Goal: Task Accomplishment & Management: Use online tool/utility

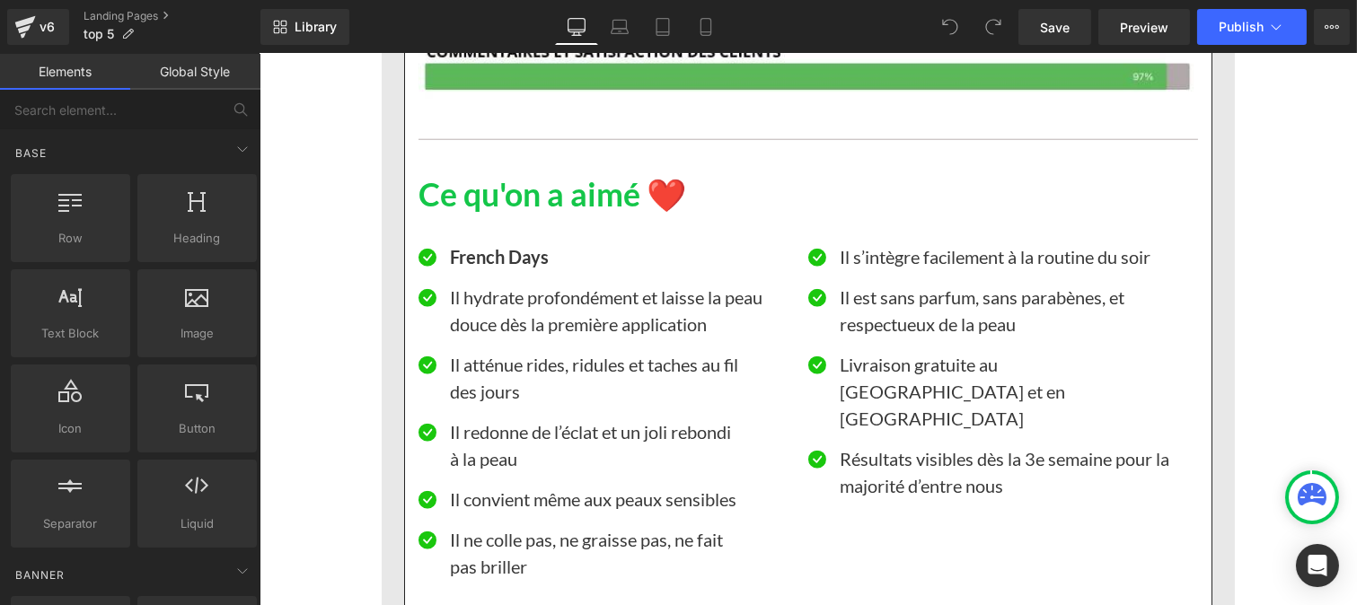
scroll to position [3434, 0]
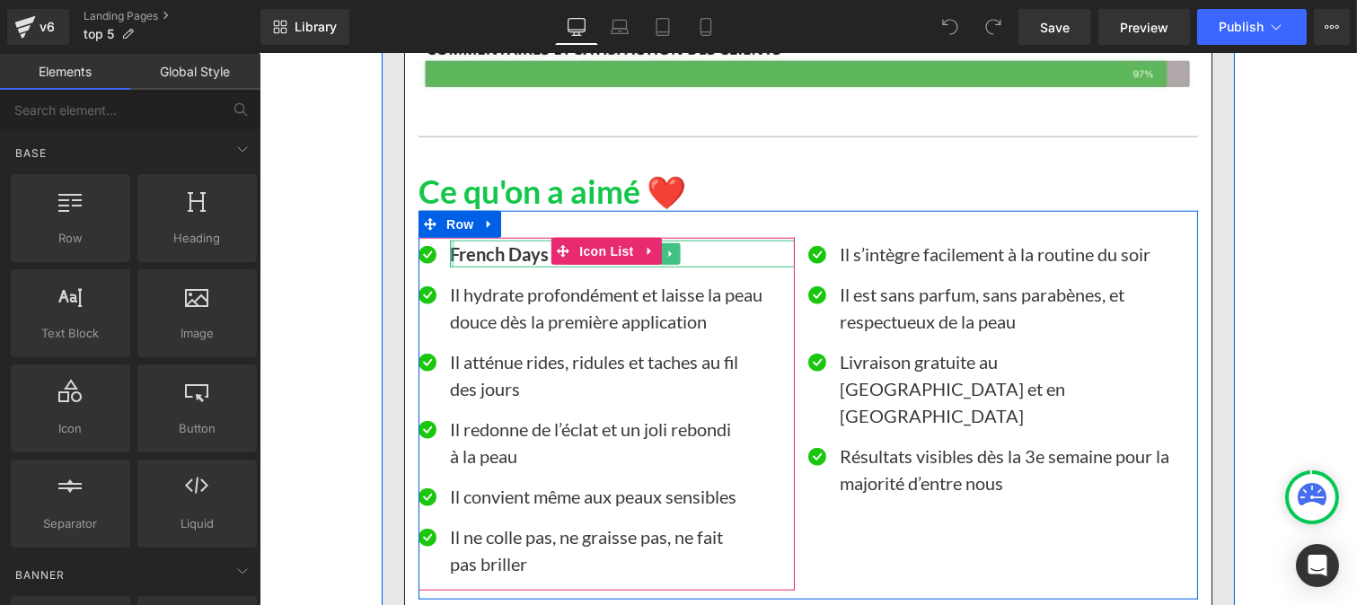
click at [449, 254] on div at bounding box center [451, 254] width 4 height 27
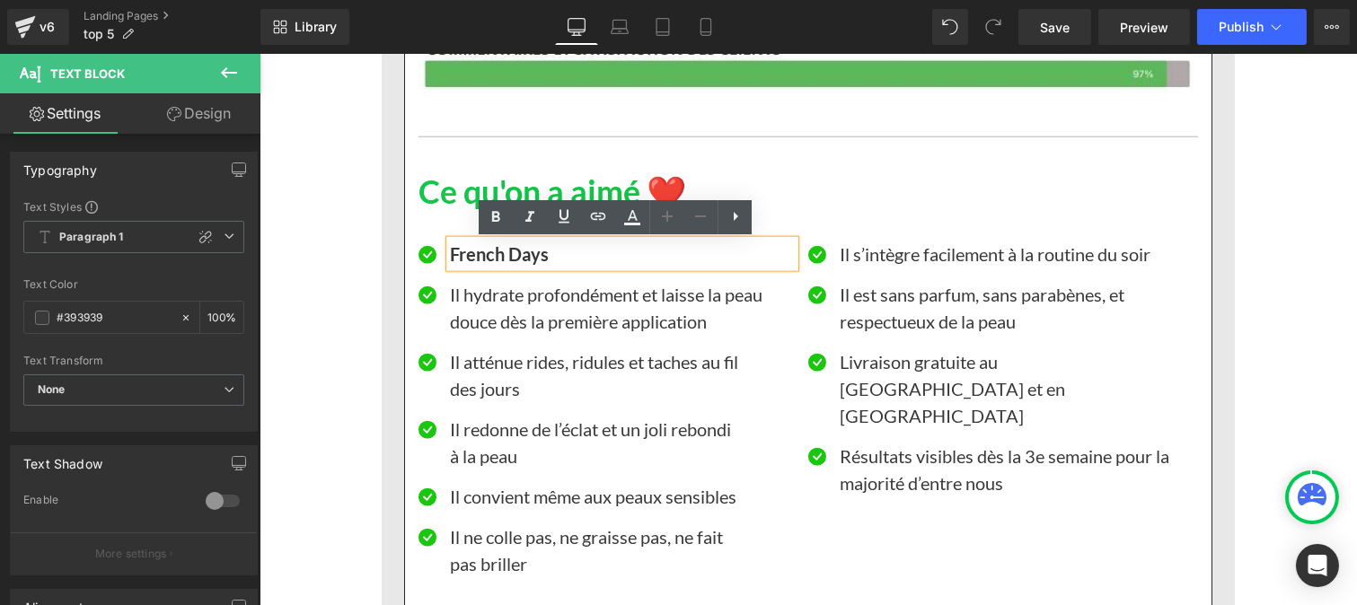
click at [449, 255] on strong "French Days" at bounding box center [498, 254] width 99 height 22
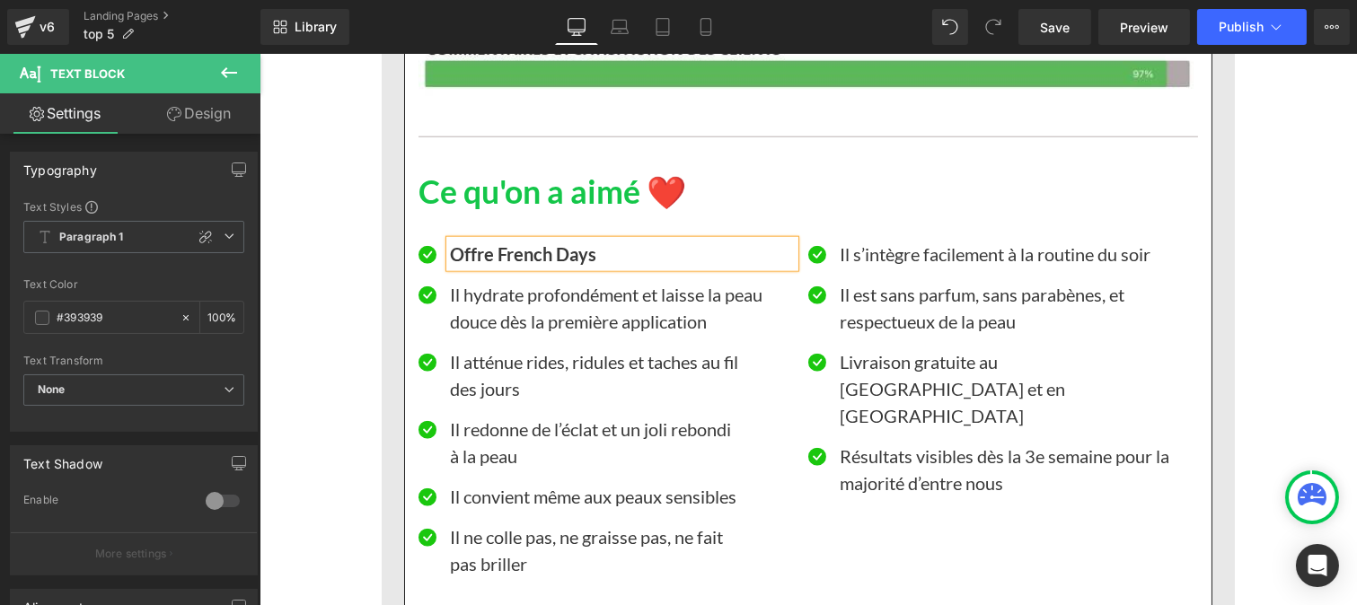
click at [616, 258] on p "Offre French Days" at bounding box center [621, 254] width 345 height 27
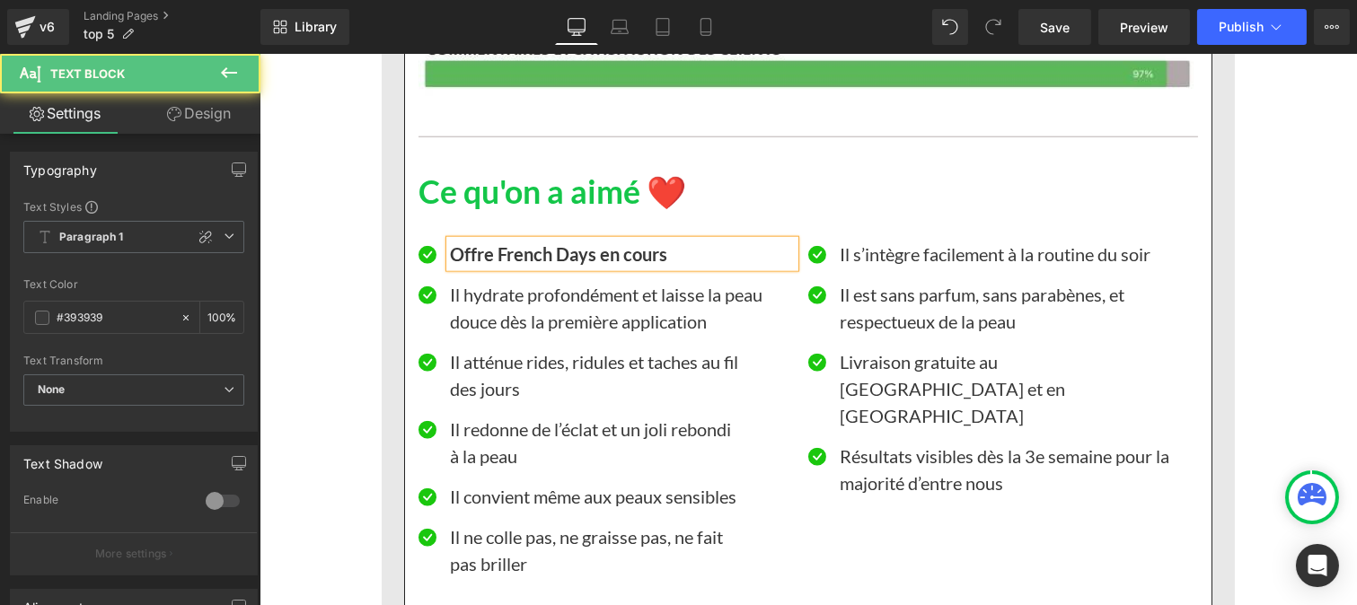
drag, startPoint x: 594, startPoint y: 257, endPoint x: 667, endPoint y: 261, distance: 72.9
click at [667, 261] on p "Offre French Days en cours" at bounding box center [621, 254] width 345 height 27
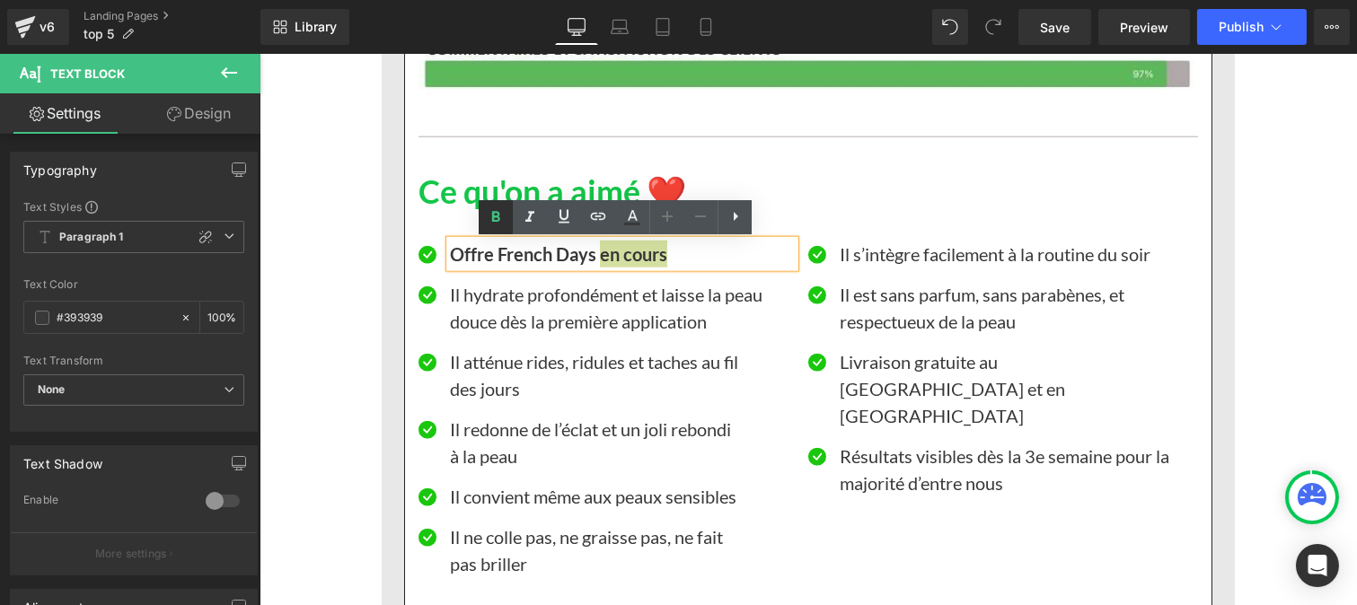
click at [489, 221] on icon at bounding box center [496, 218] width 22 height 22
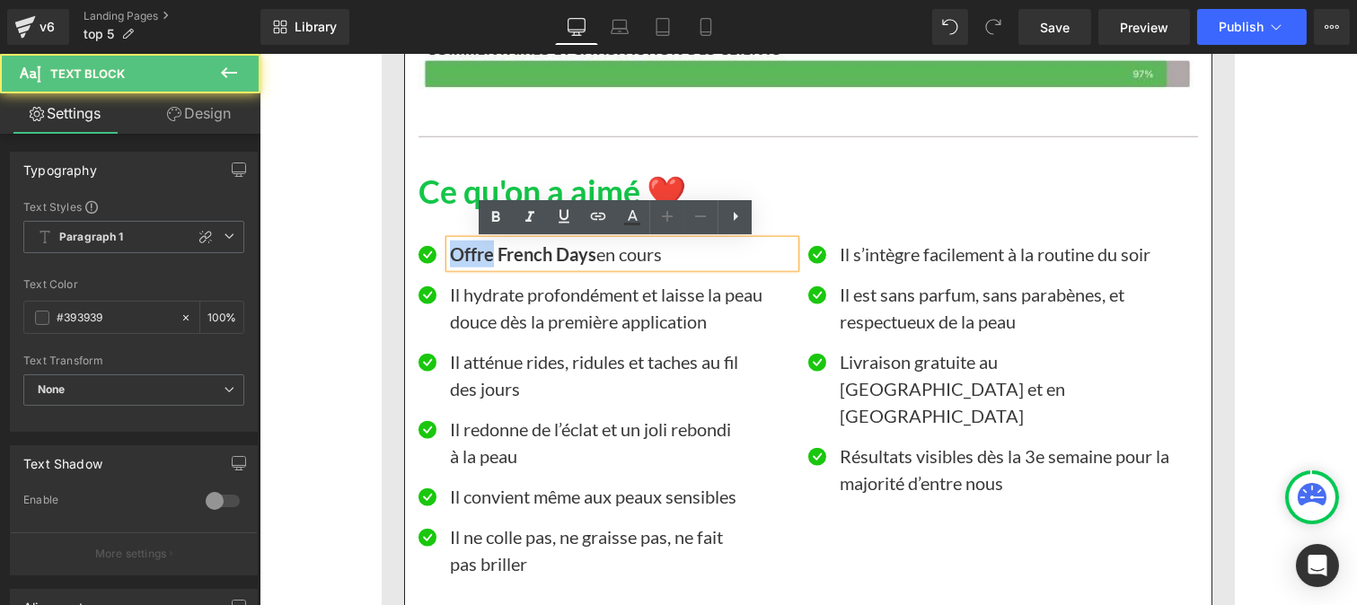
drag, startPoint x: 480, startPoint y: 254, endPoint x: 438, endPoint y: 252, distance: 42.2
click at [435, 252] on div "Offre French Days en cours Text Block" at bounding box center [606, 254] width 376 height 27
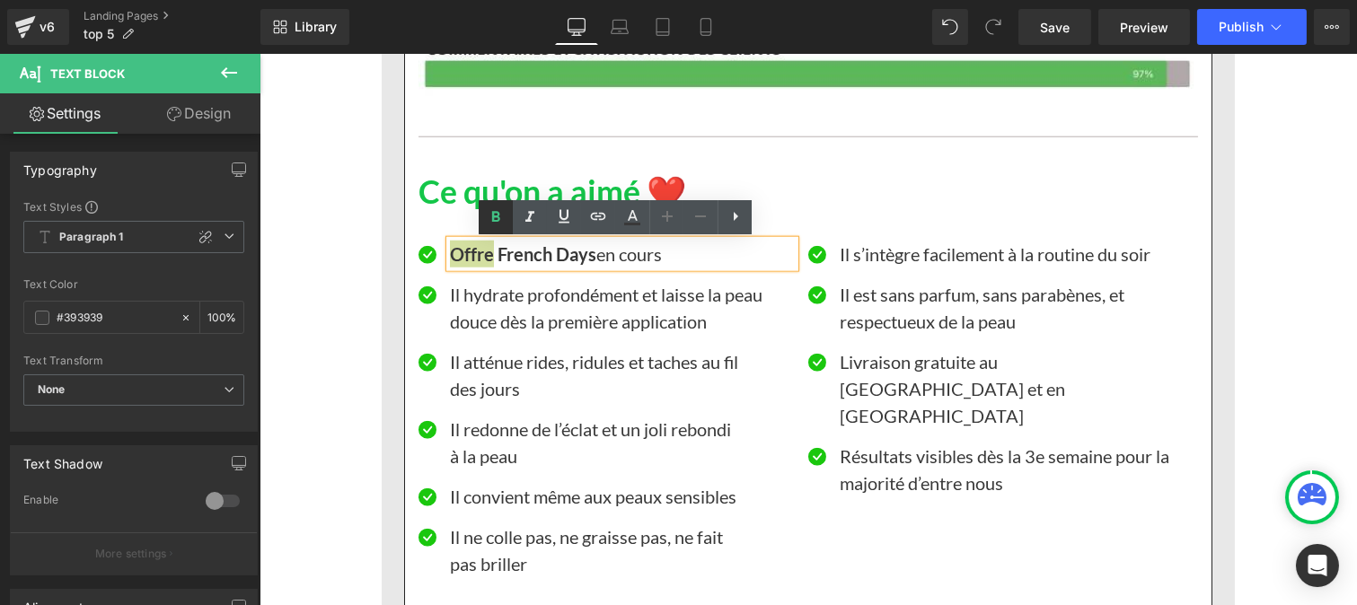
click at [486, 225] on icon at bounding box center [496, 218] width 22 height 22
click at [1233, 36] on button "Publish" at bounding box center [1252, 27] width 110 height 36
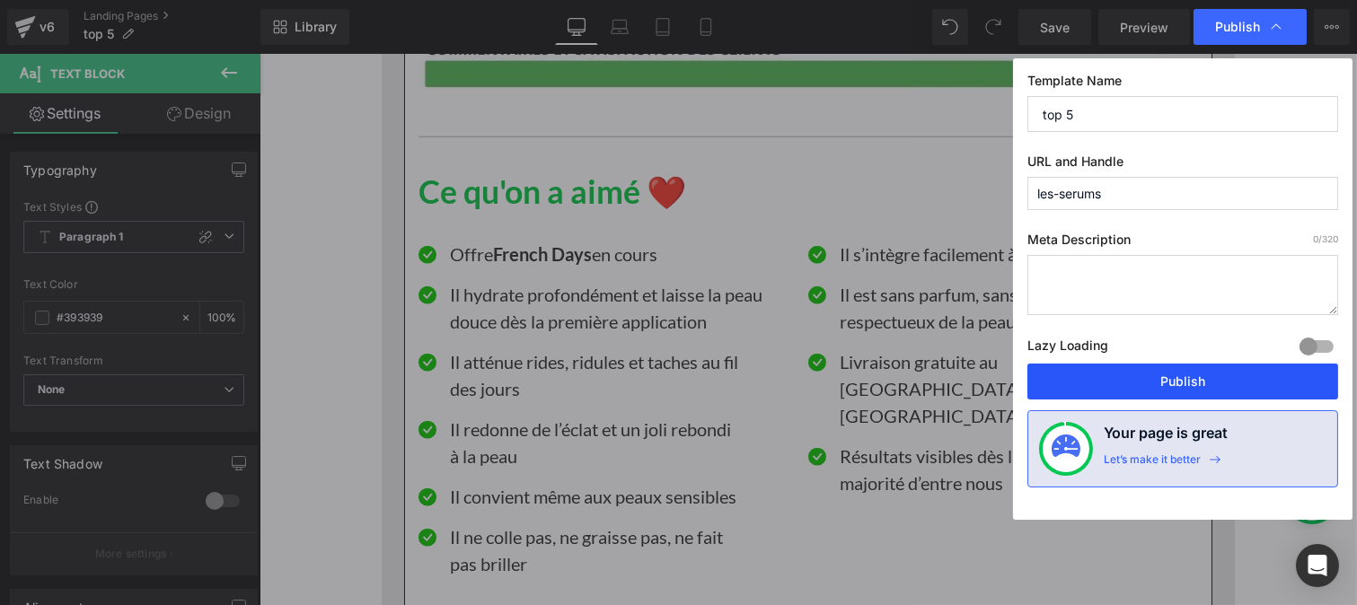
click at [1151, 387] on button "Publish" at bounding box center [1182, 382] width 311 height 36
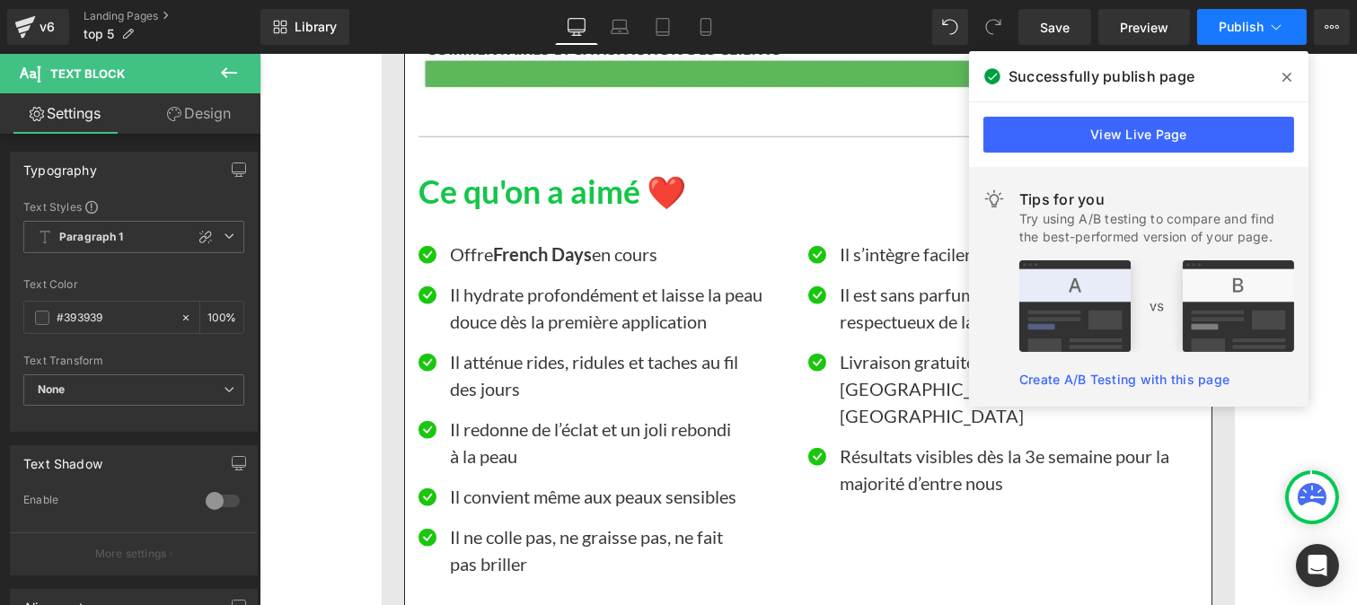
click at [1222, 40] on button "Publish" at bounding box center [1252, 27] width 110 height 36
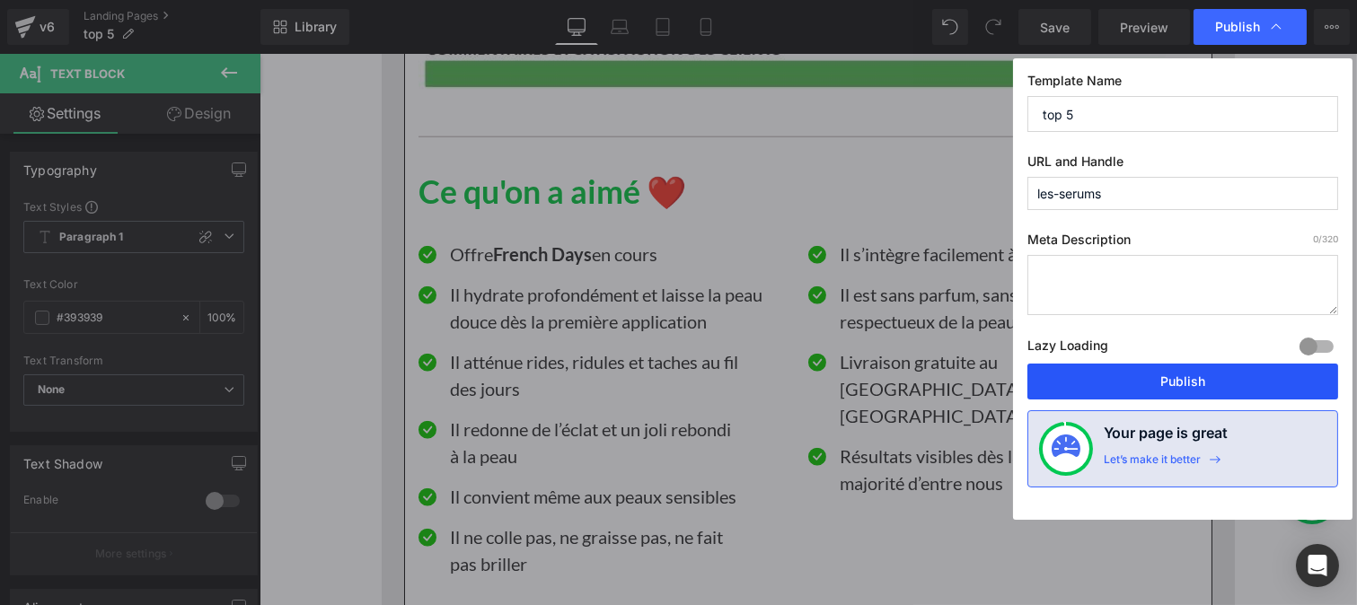
click at [1150, 382] on button "Publish" at bounding box center [1182, 382] width 311 height 36
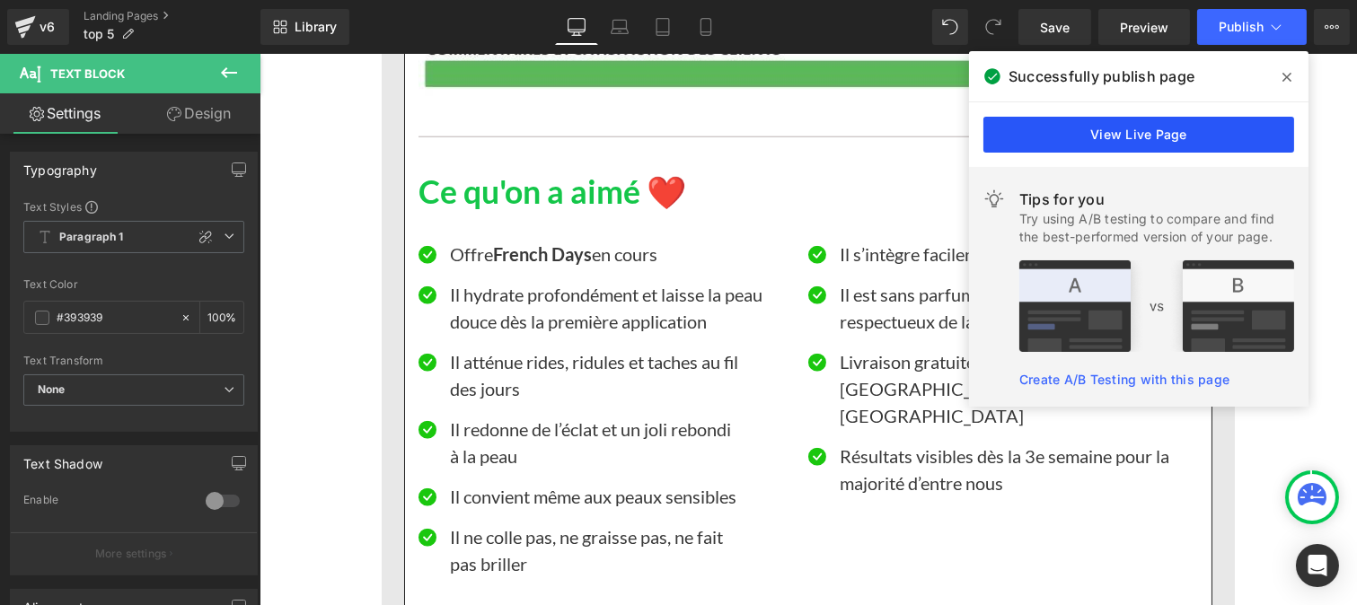
click at [1043, 142] on link "View Live Page" at bounding box center [1138, 135] width 311 height 36
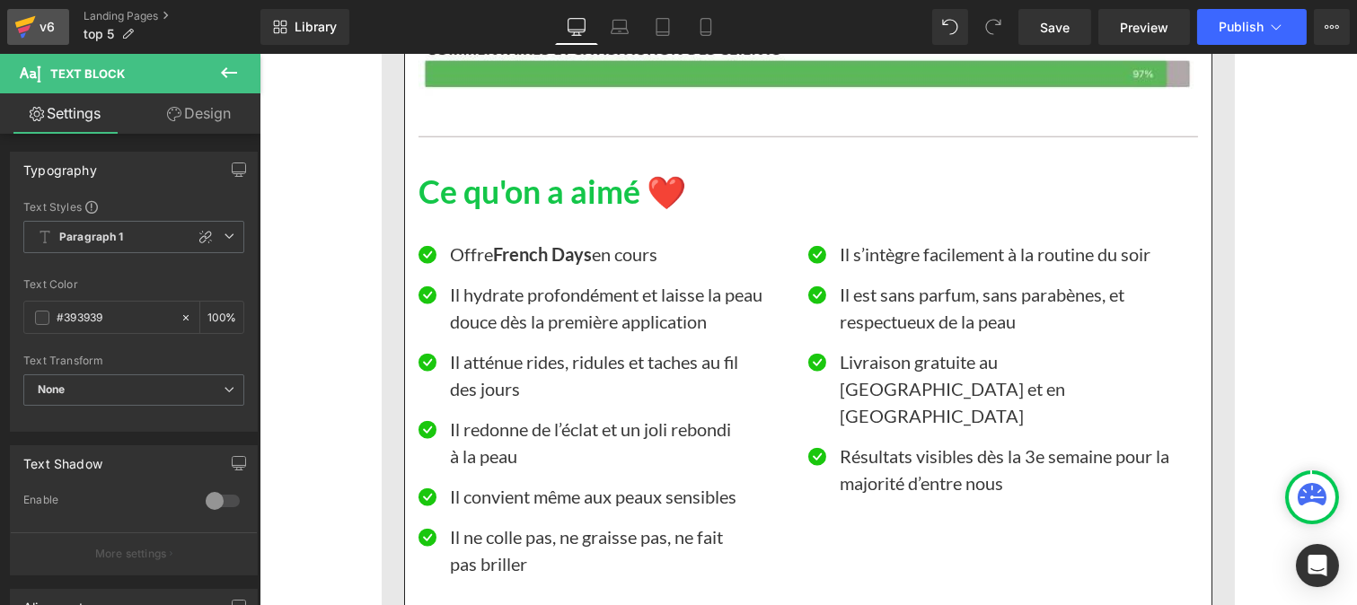
click at [37, 31] on div "v6" at bounding box center [47, 26] width 22 height 23
click at [1052, 20] on span "Save" at bounding box center [1055, 27] width 30 height 19
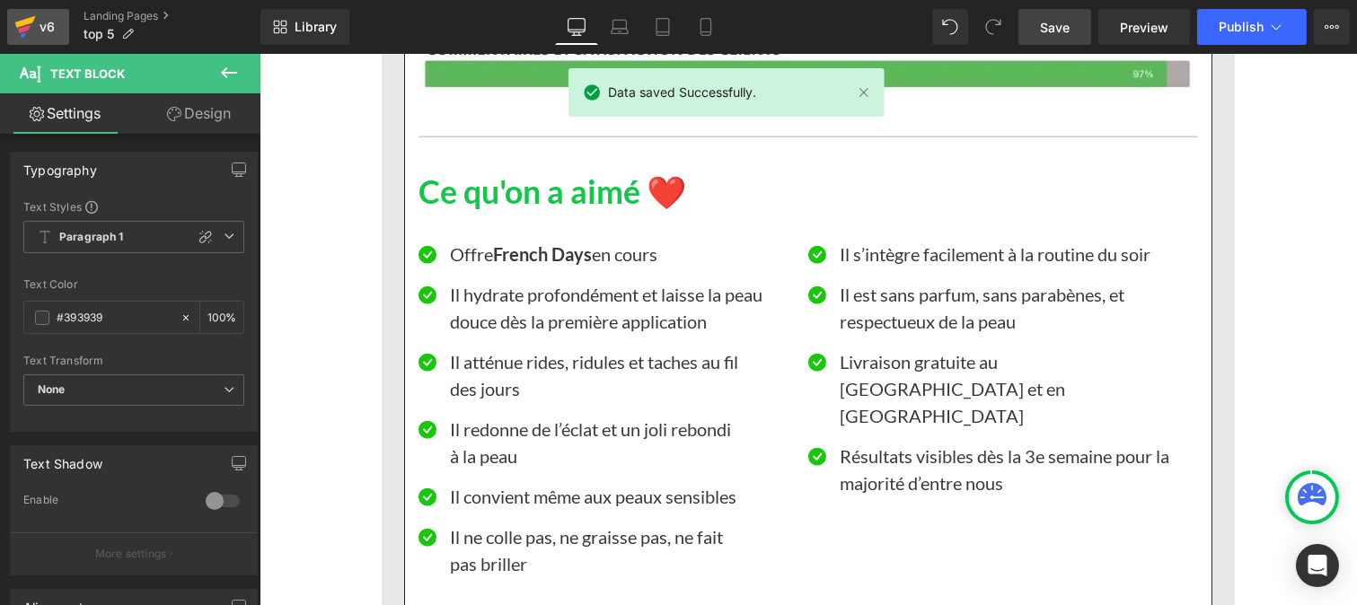
click at [30, 31] on icon at bounding box center [25, 26] width 22 height 45
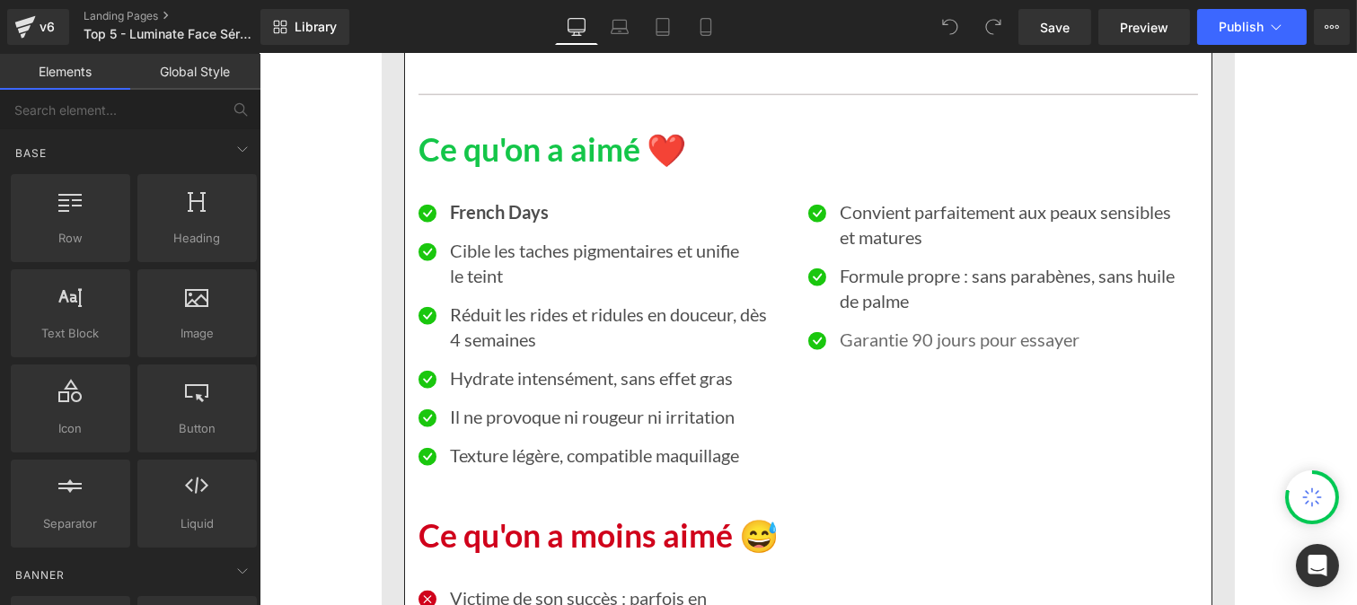
scroll to position [4215, 0]
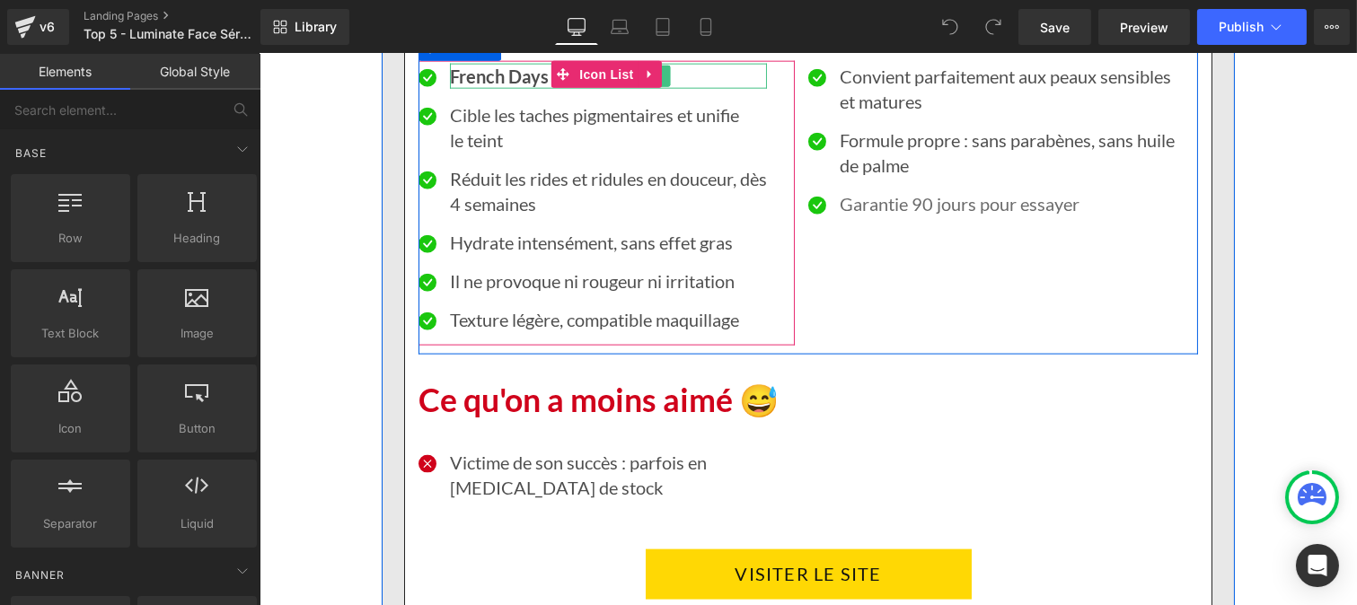
click at [449, 87] on strong "French Days" at bounding box center [498, 77] width 99 height 22
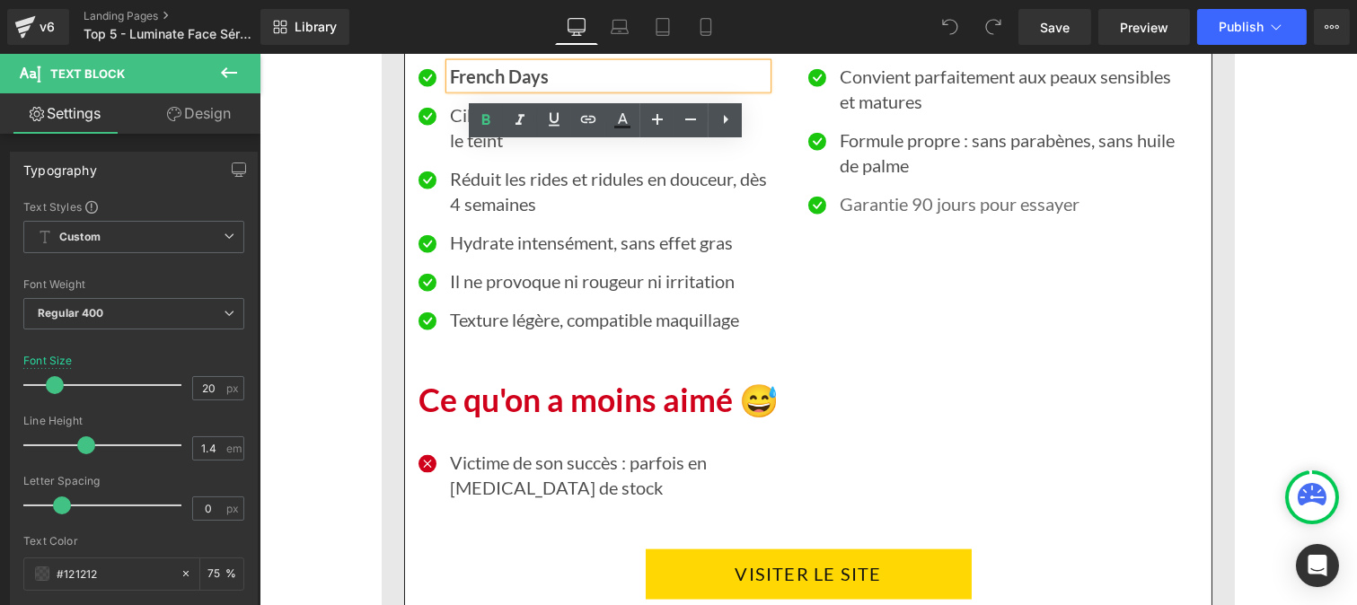
click at [449, 87] on strong "French Days" at bounding box center [498, 77] width 99 height 22
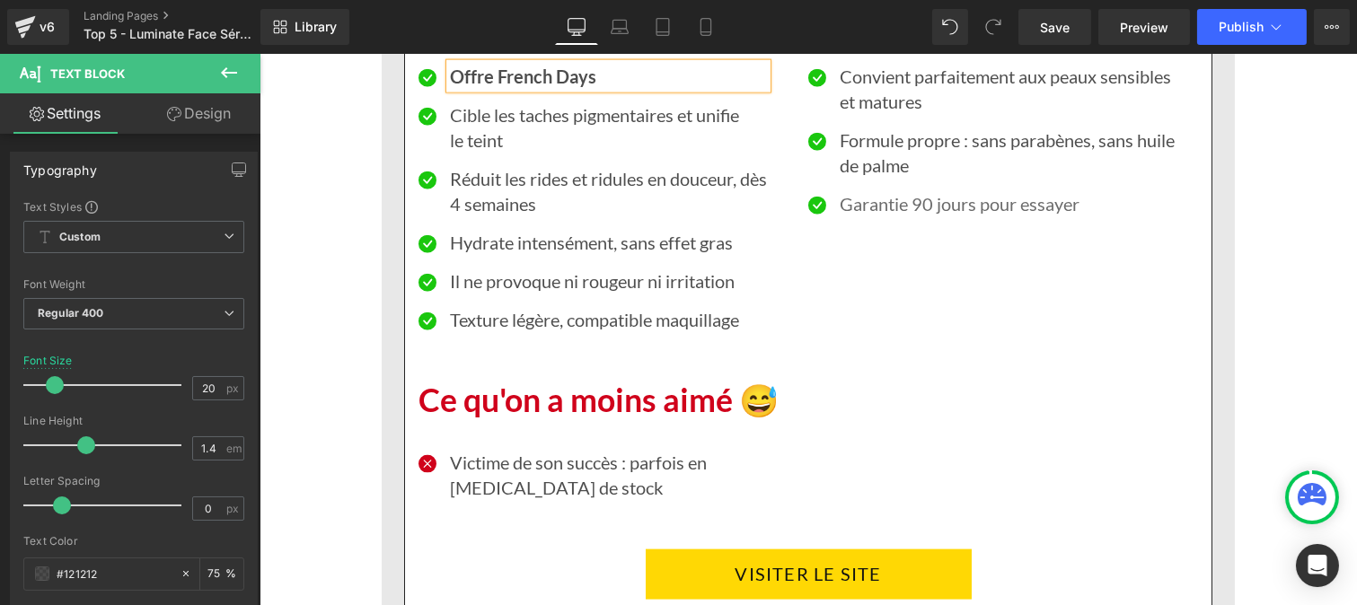
click at [628, 89] on p "Offre French Days" at bounding box center [607, 76] width 317 height 25
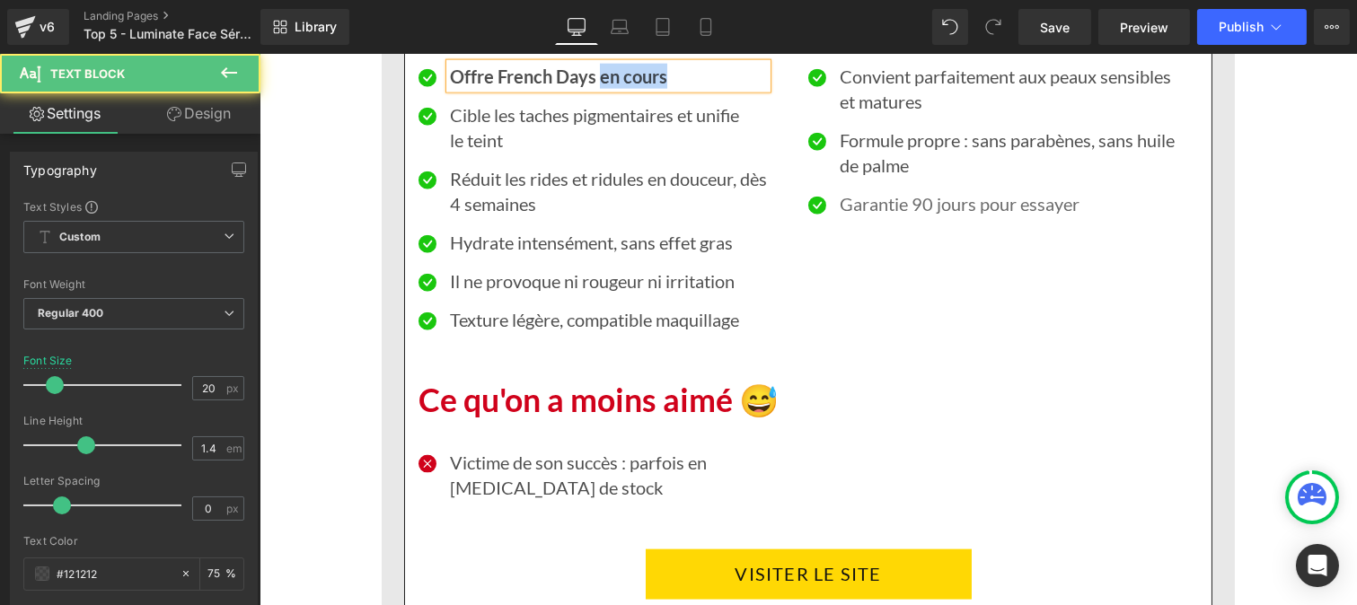
drag, startPoint x: 604, startPoint y: 159, endPoint x: 689, endPoint y: 158, distance: 84.4
click at [689, 89] on p "Offre French Days en cours" at bounding box center [607, 76] width 317 height 25
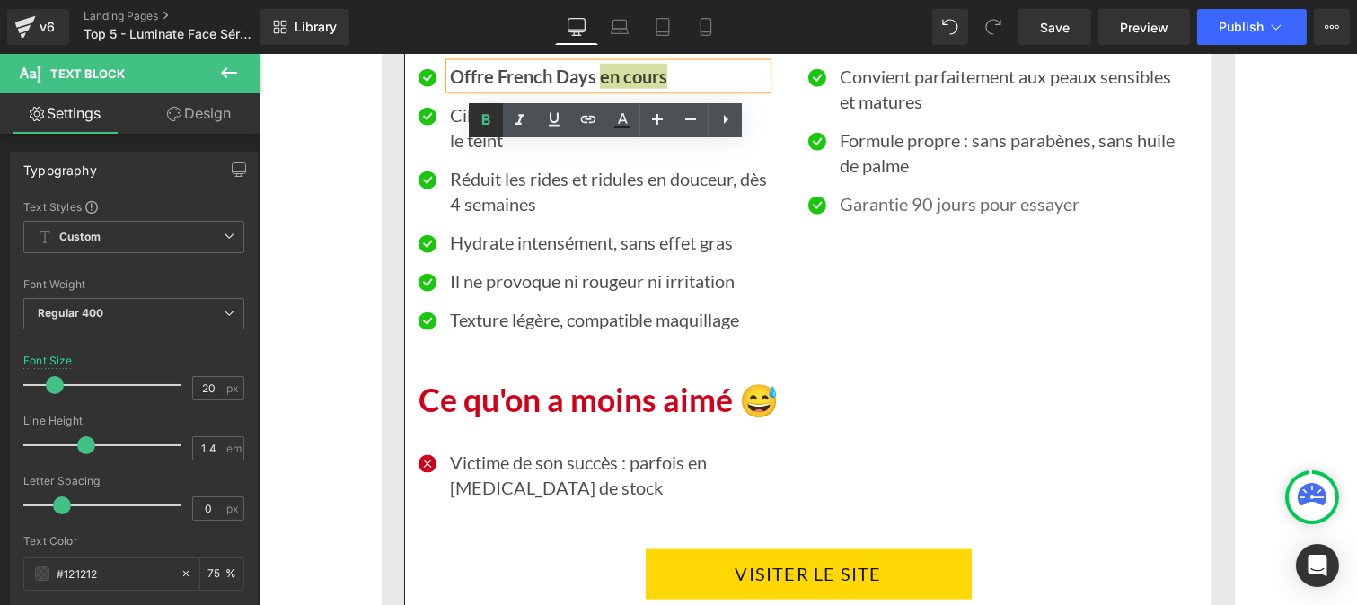
click at [482, 123] on icon at bounding box center [486, 120] width 8 height 11
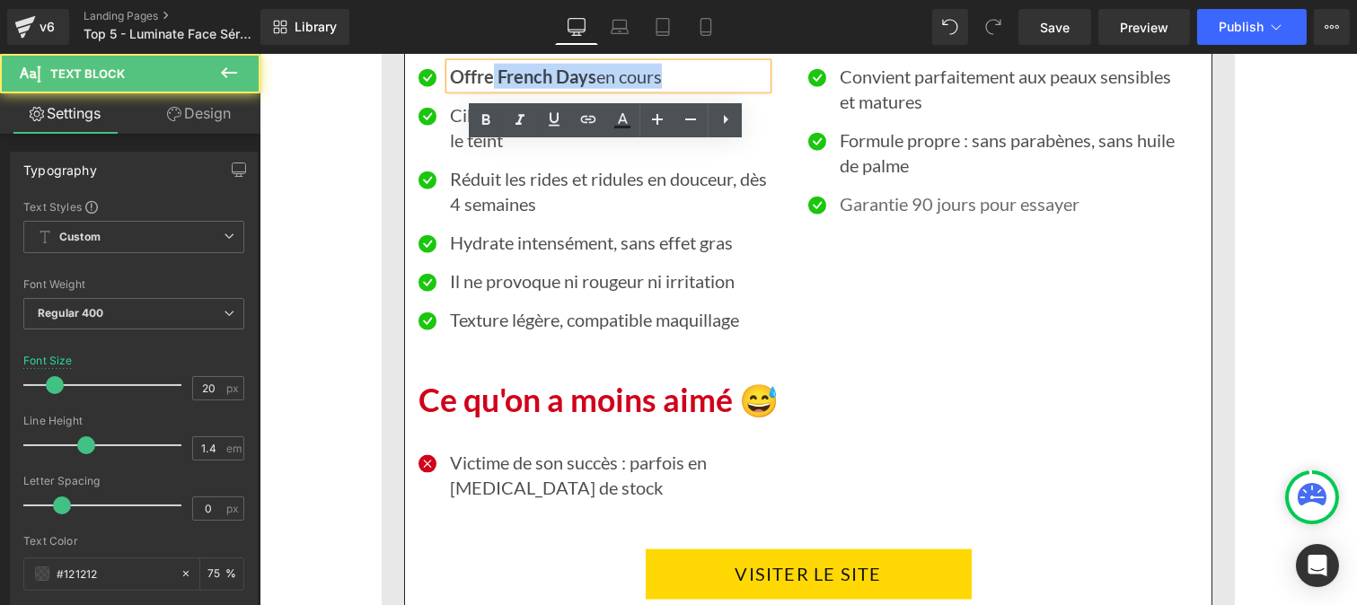
drag, startPoint x: 486, startPoint y: 162, endPoint x: 437, endPoint y: 159, distance: 48.6
click at [449, 89] on div "Offre French Days en cours" at bounding box center [607, 76] width 317 height 25
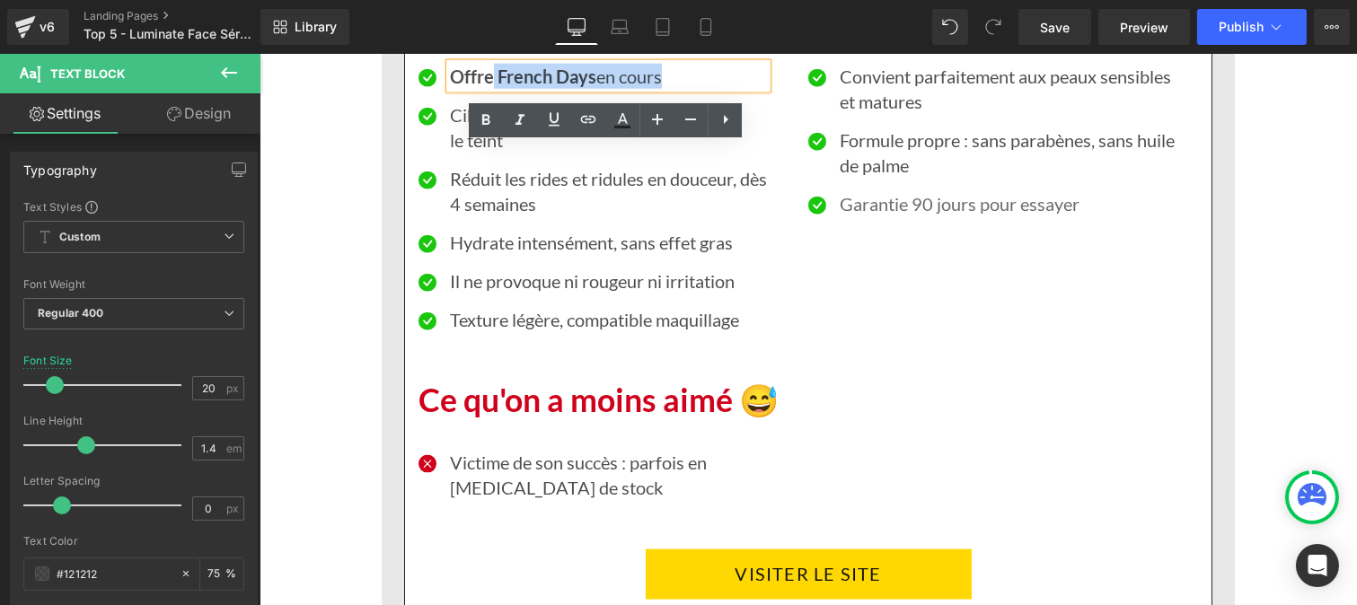
click at [475, 87] on strong "Offre French Days" at bounding box center [522, 77] width 146 height 22
drag, startPoint x: 486, startPoint y: 157, endPoint x: 442, endPoint y: 156, distance: 44.0
click at [449, 87] on strong "Offre French Days" at bounding box center [522, 77] width 146 height 22
click at [476, 122] on icon at bounding box center [486, 121] width 22 height 22
click at [1266, 5] on div "Library Desktop Desktop Laptop Tablet Mobile Save Preview Publish Scheduled Vie…" at bounding box center [808, 27] width 1096 height 54
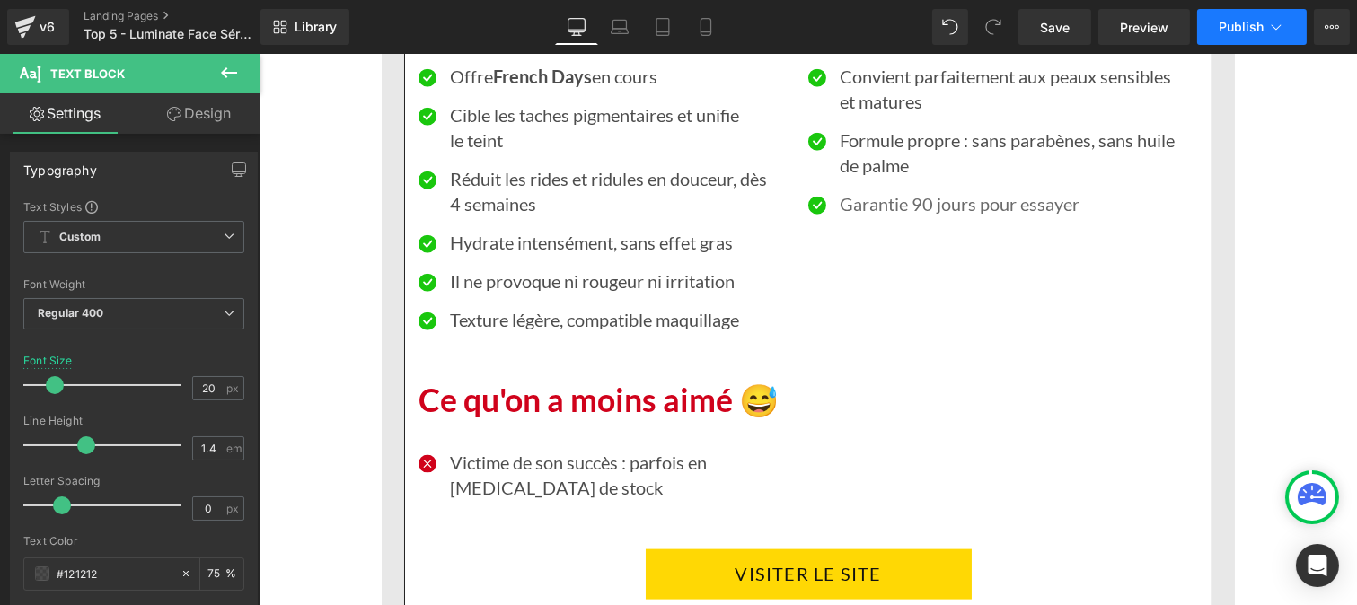
click at [1255, 31] on span "Publish" at bounding box center [1240, 27] width 45 height 14
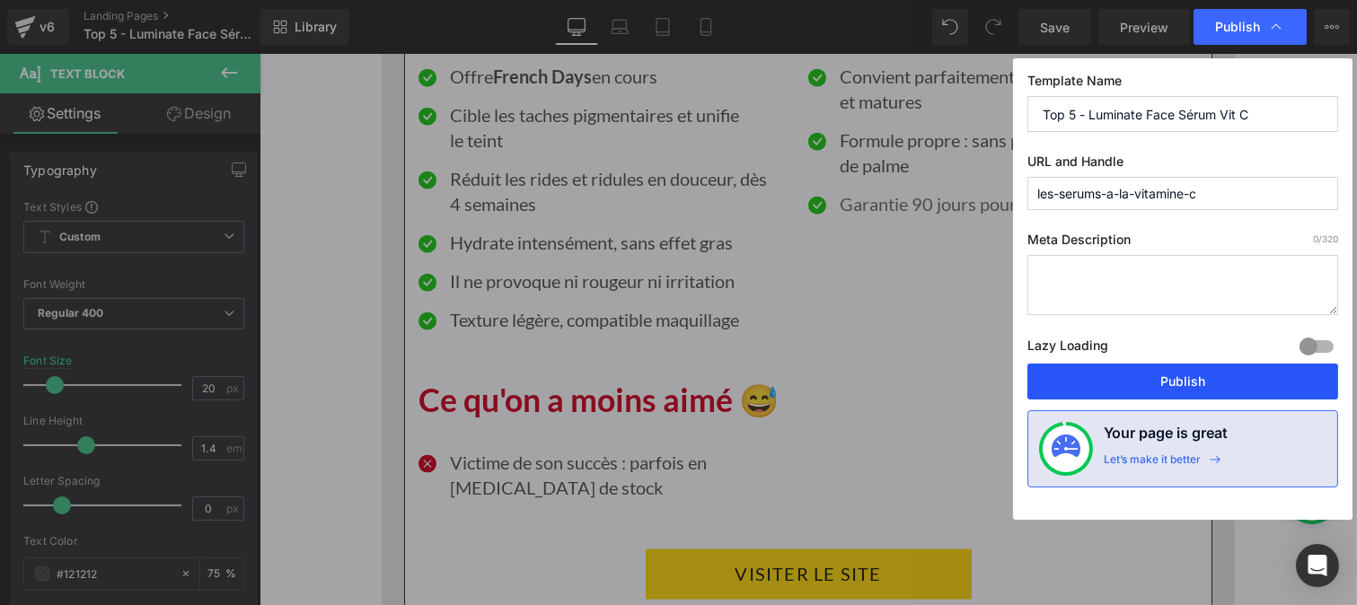
click at [1155, 370] on button "Publish" at bounding box center [1182, 382] width 311 height 36
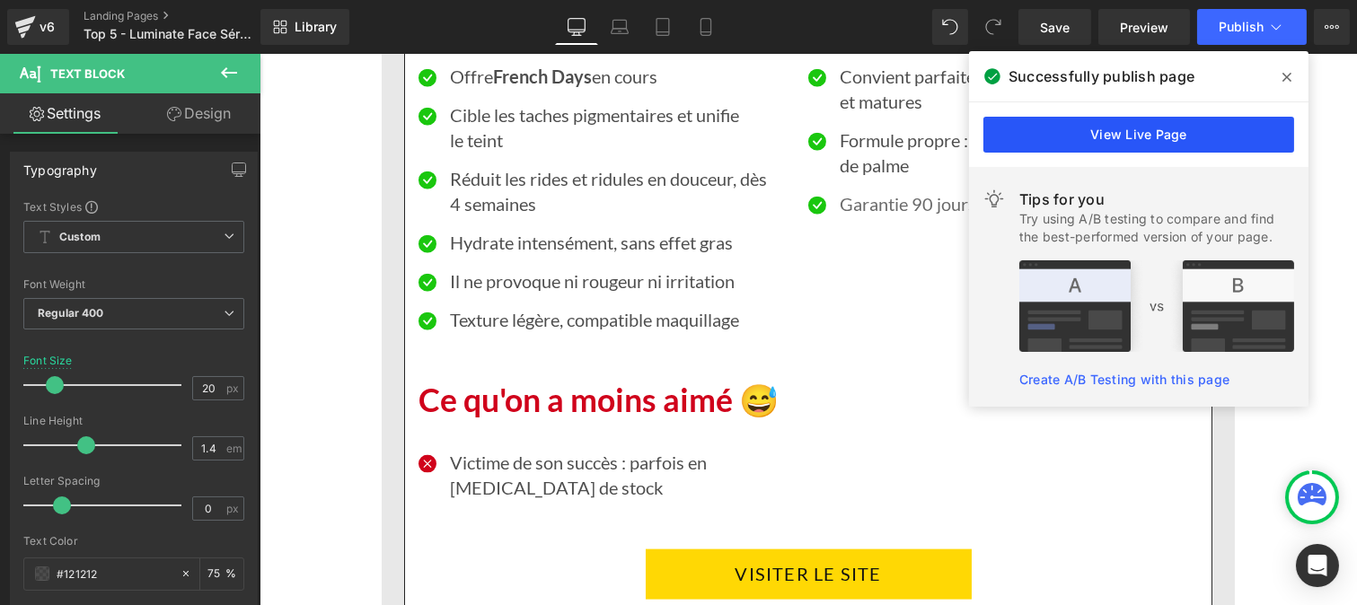
click at [1076, 136] on link "View Live Page" at bounding box center [1138, 135] width 311 height 36
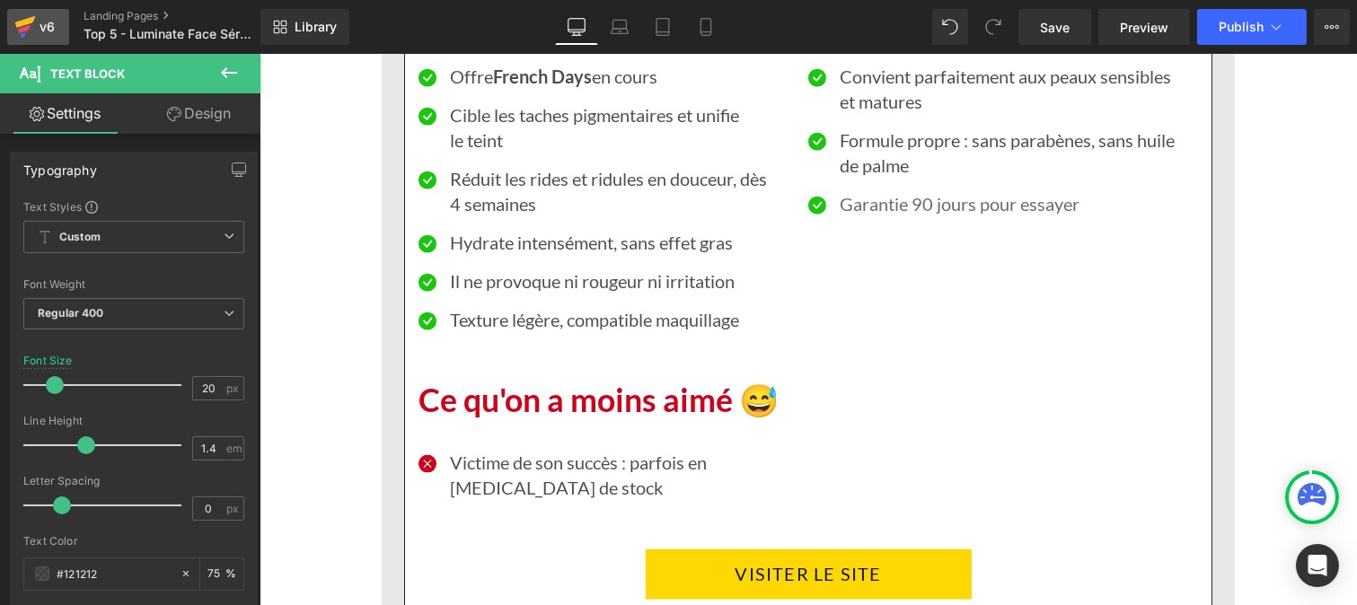
click at [32, 23] on icon at bounding box center [25, 26] width 22 height 45
click at [1053, 32] on span "Save" at bounding box center [1055, 27] width 30 height 19
click at [39, 31] on div "v6" at bounding box center [47, 26] width 22 height 23
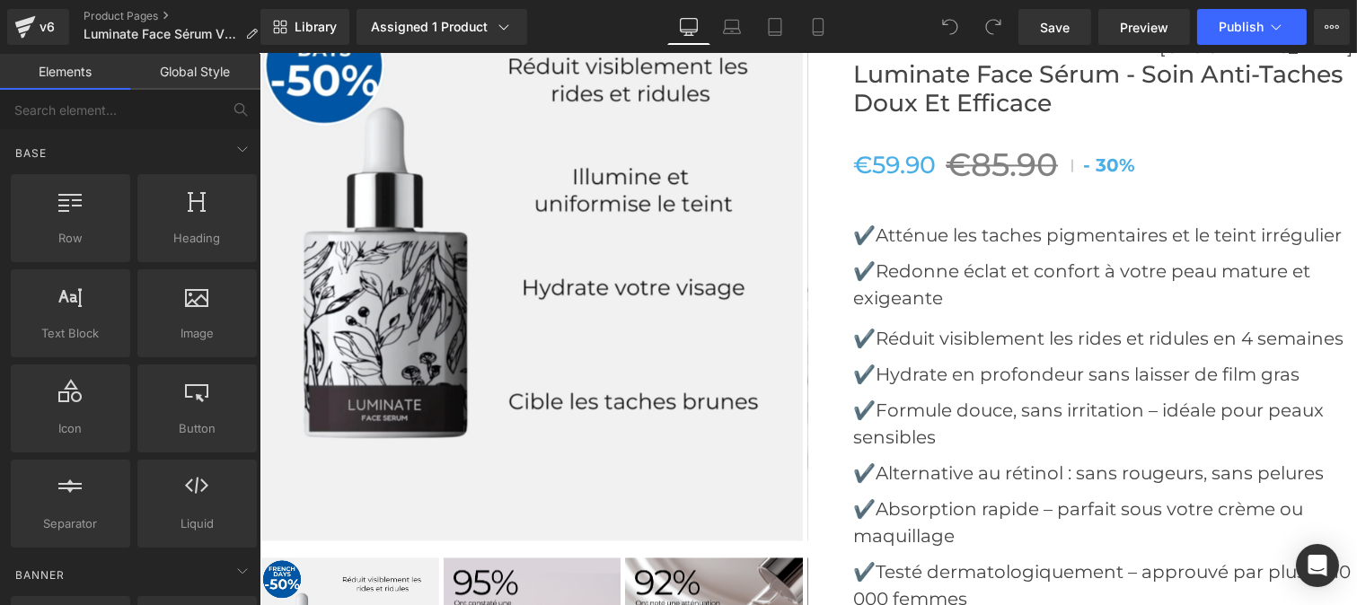
scroll to position [6708, 0]
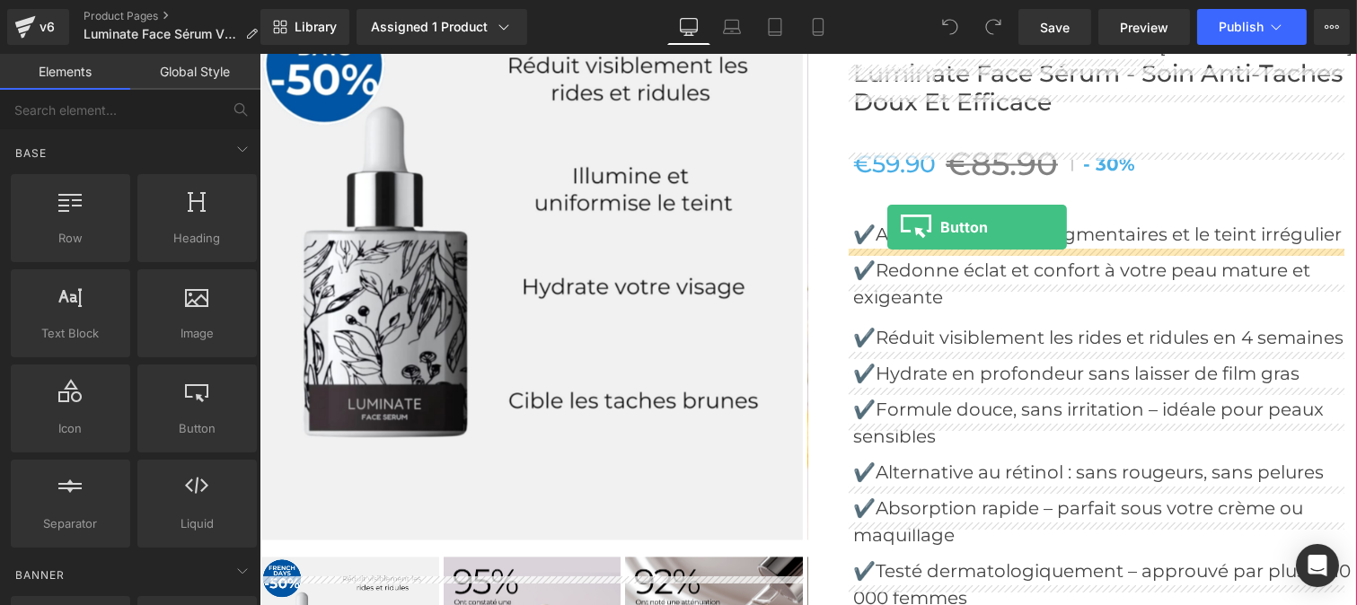
drag, startPoint x: 453, startPoint y: 483, endPoint x: 886, endPoint y: 227, distance: 503.5
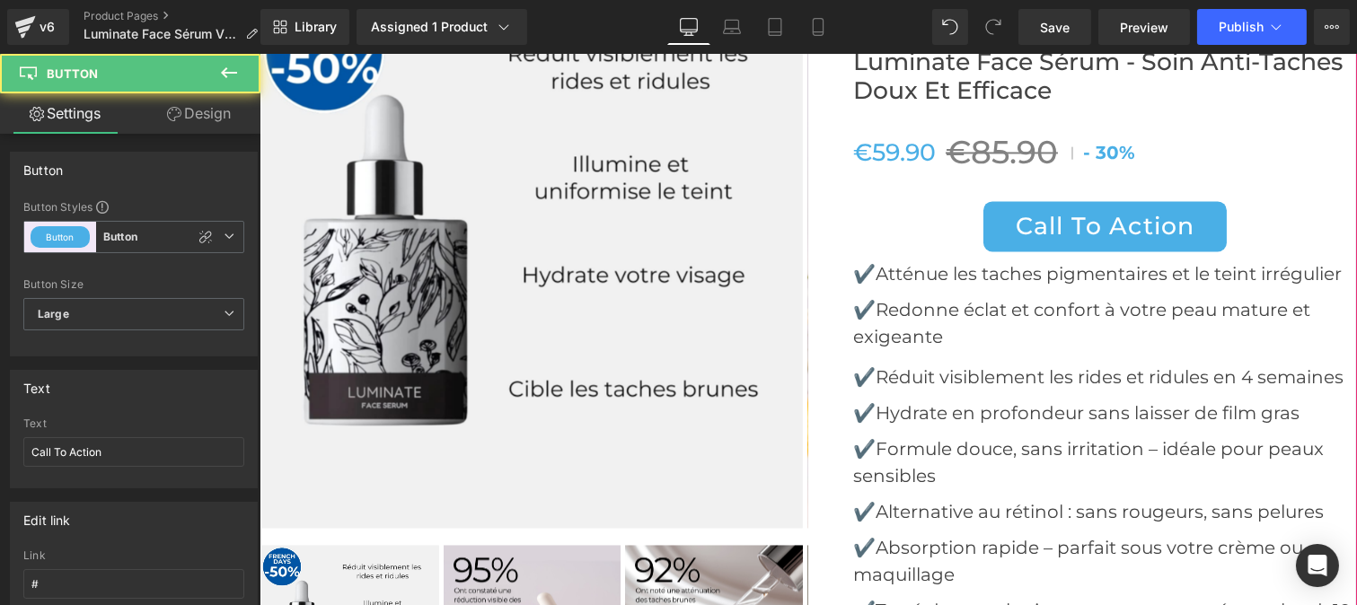
scroll to position [6696, 0]
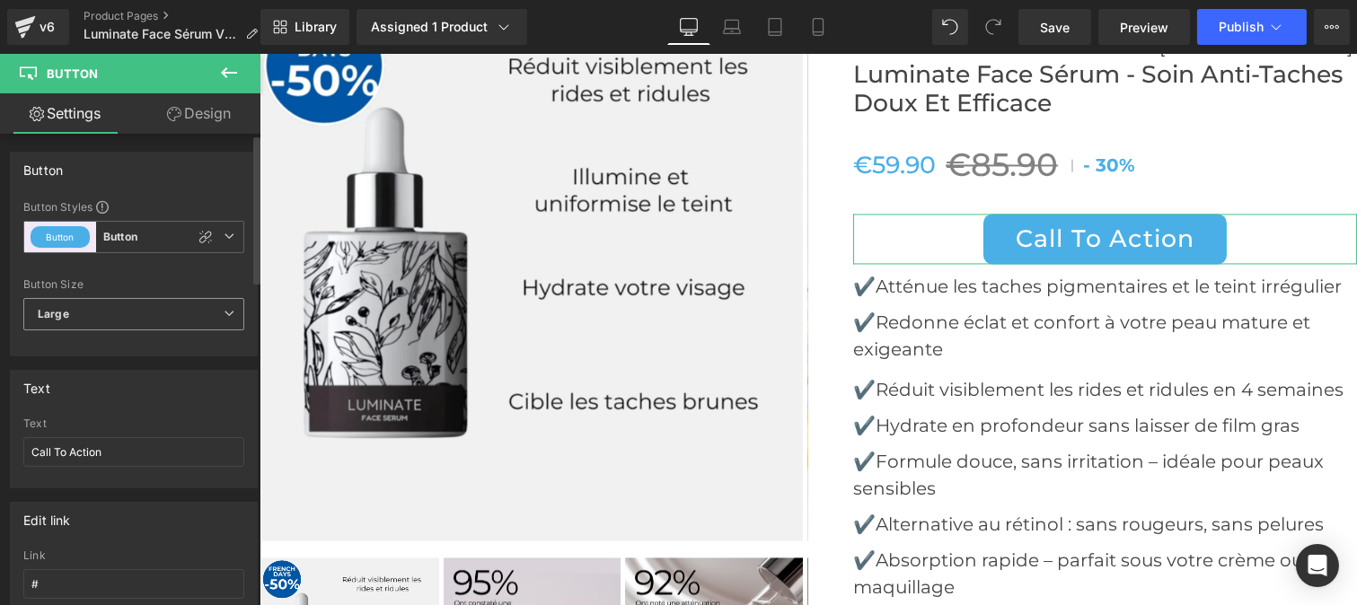
click at [81, 314] on span "Large" at bounding box center [133, 314] width 221 height 32
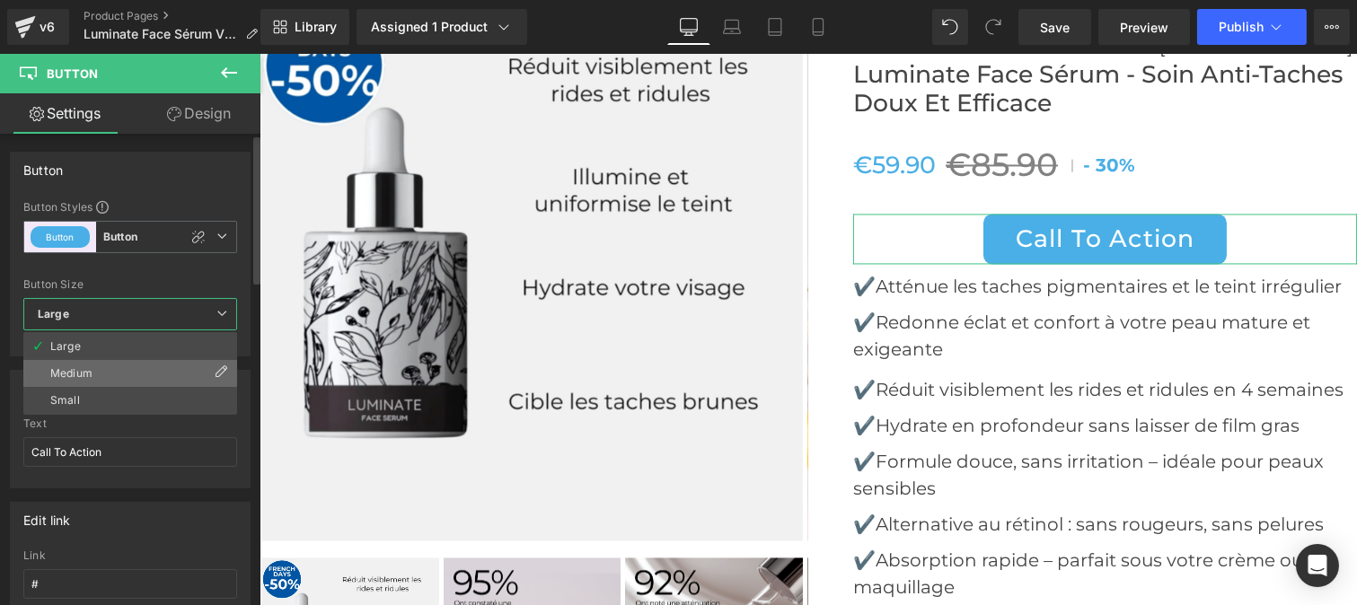
click at [91, 375] on div "Medium" at bounding box center [71, 373] width 42 height 13
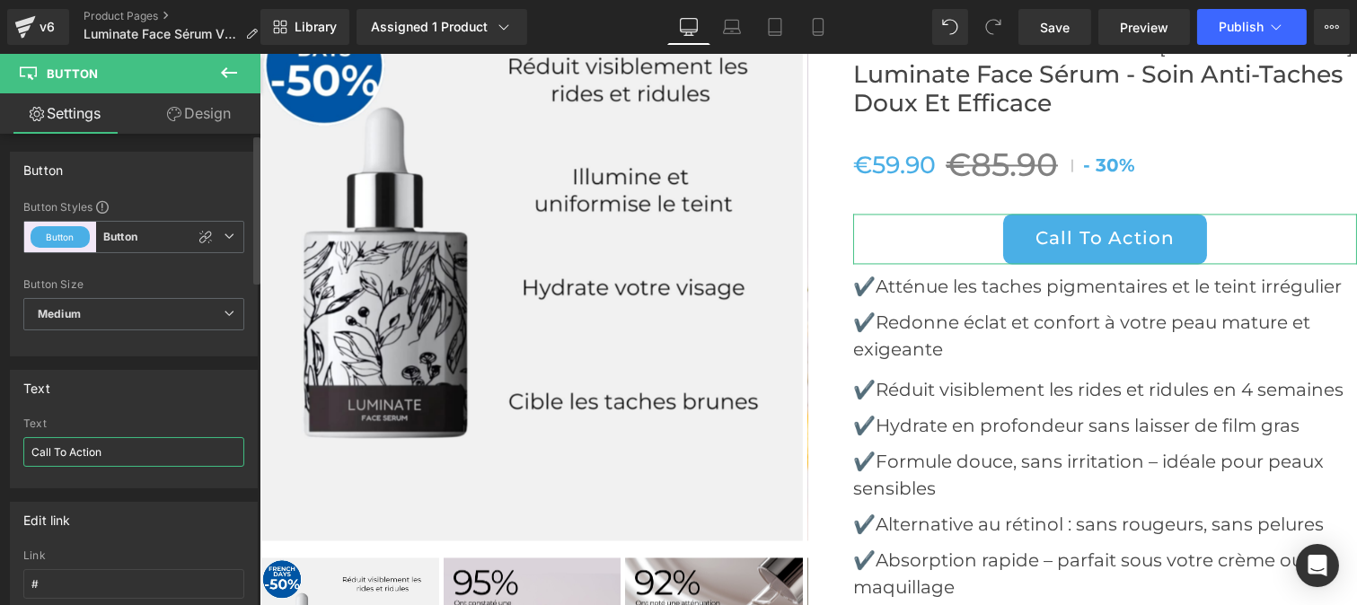
drag, startPoint x: 109, startPoint y: 458, endPoint x: 0, endPoint y: 451, distance: 108.9
click at [0, 451] on div "Text Call To Action Text Call To Action" at bounding box center [134, 422] width 268 height 132
type input "FRENCH DAYS"
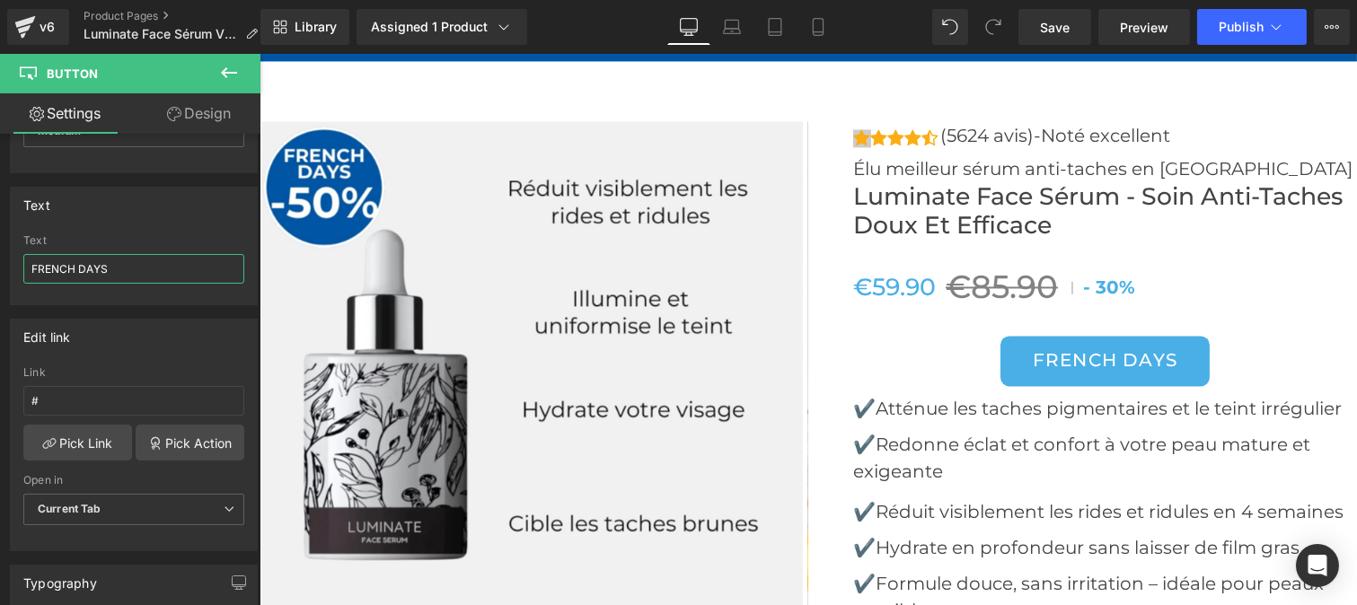
scroll to position [6573, 0]
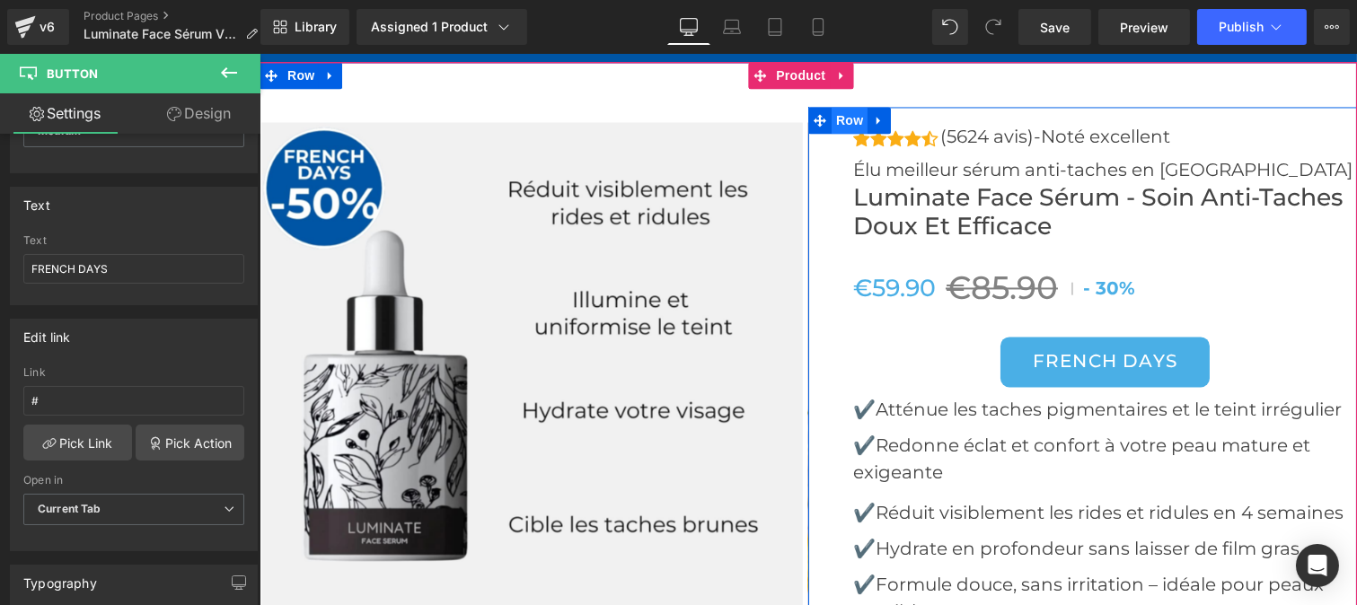
click at [837, 134] on span "Row" at bounding box center [849, 120] width 36 height 27
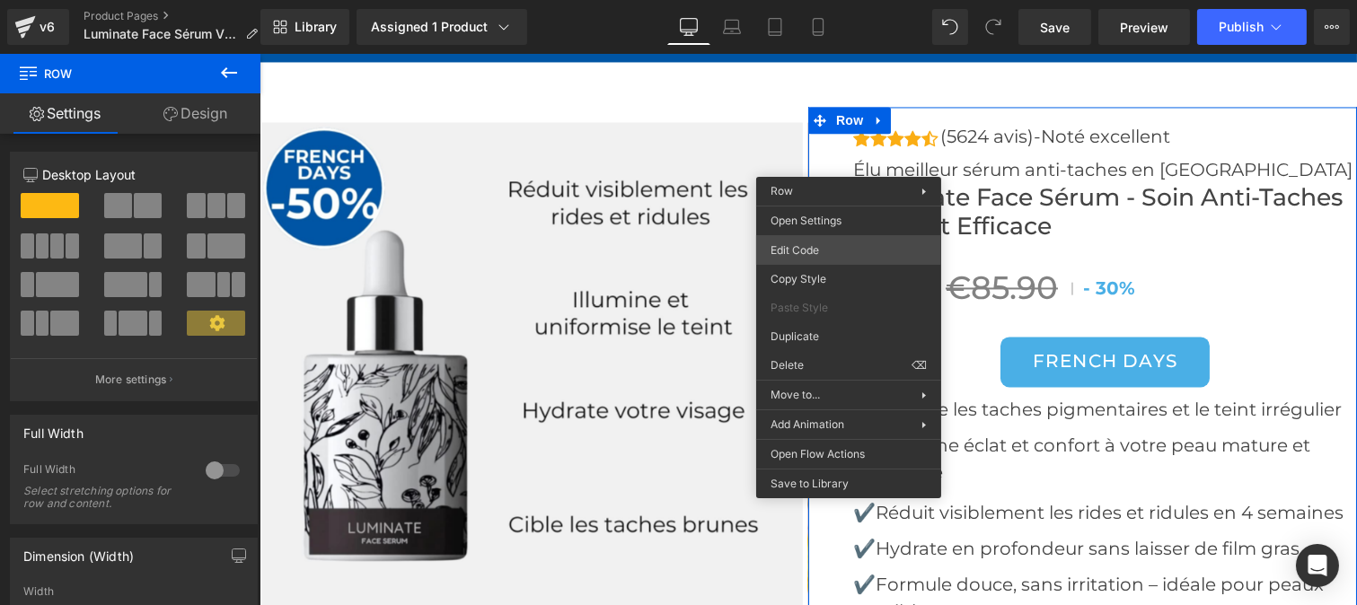
click at [831, 0] on div "Row You are previewing how the will restyle your page. You can not edit Element…" at bounding box center [678, 0] width 1357 height 0
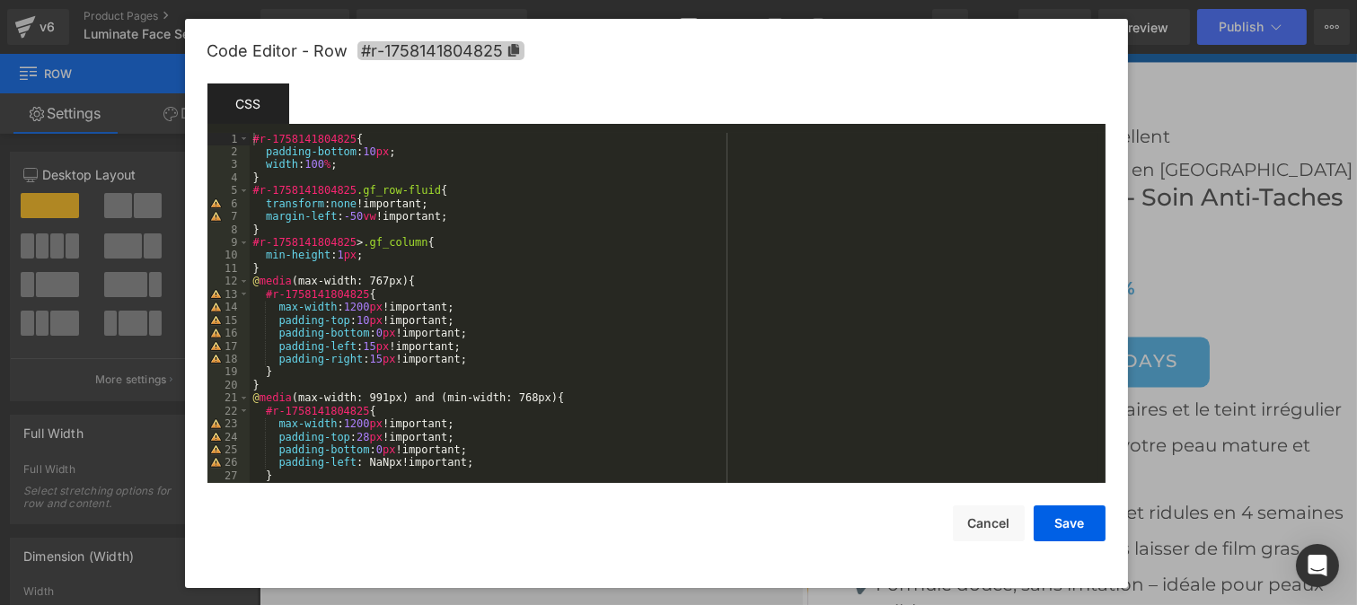
click at [469, 57] on span "#r-1758141804825" at bounding box center [440, 50] width 167 height 19
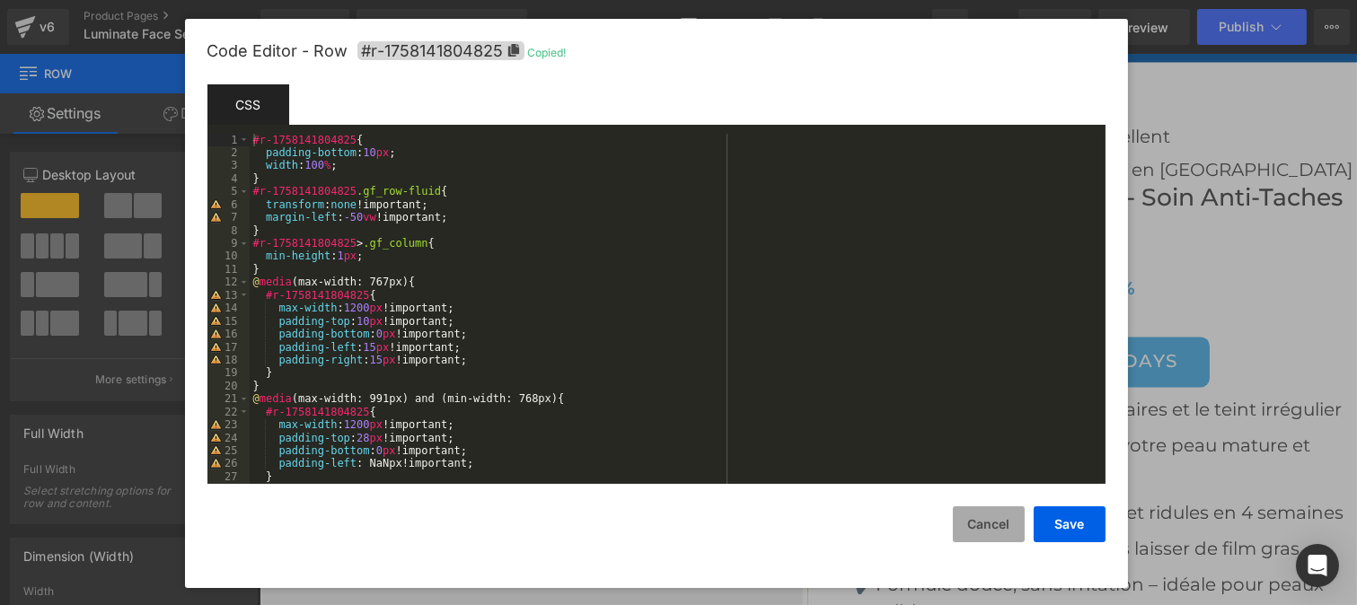
click at [991, 530] on button "Cancel" at bounding box center [989, 524] width 72 height 36
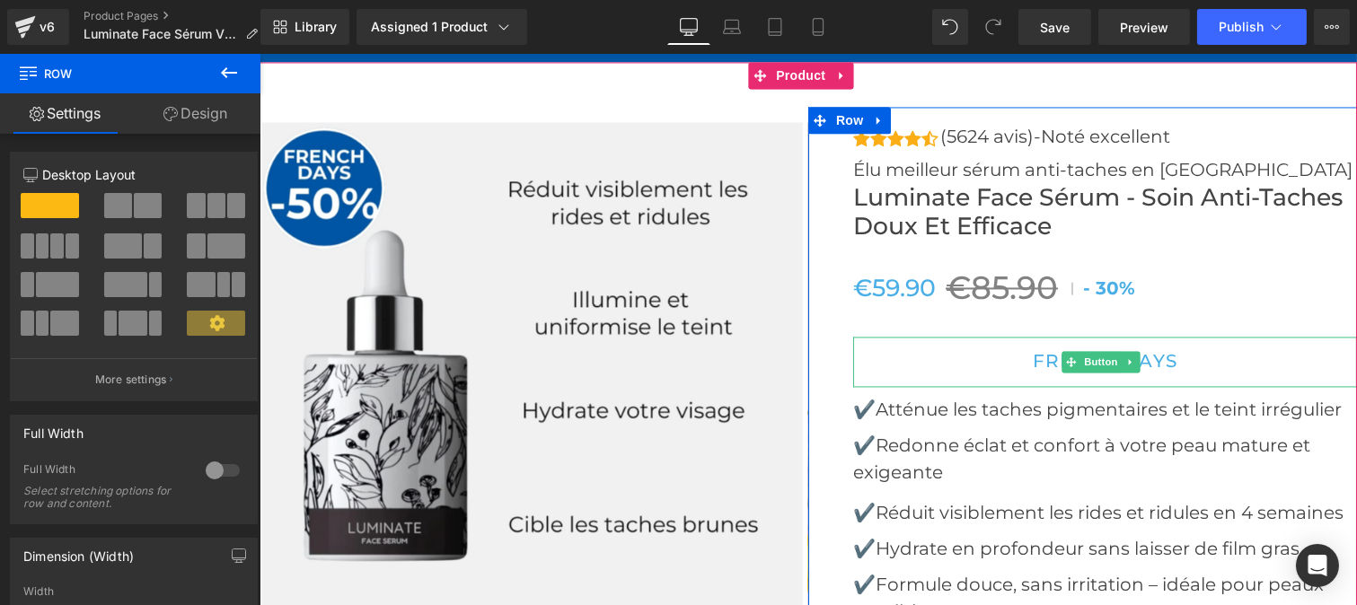
click at [1012, 387] on link "FRENCH DAYS" at bounding box center [1103, 362] width 209 height 50
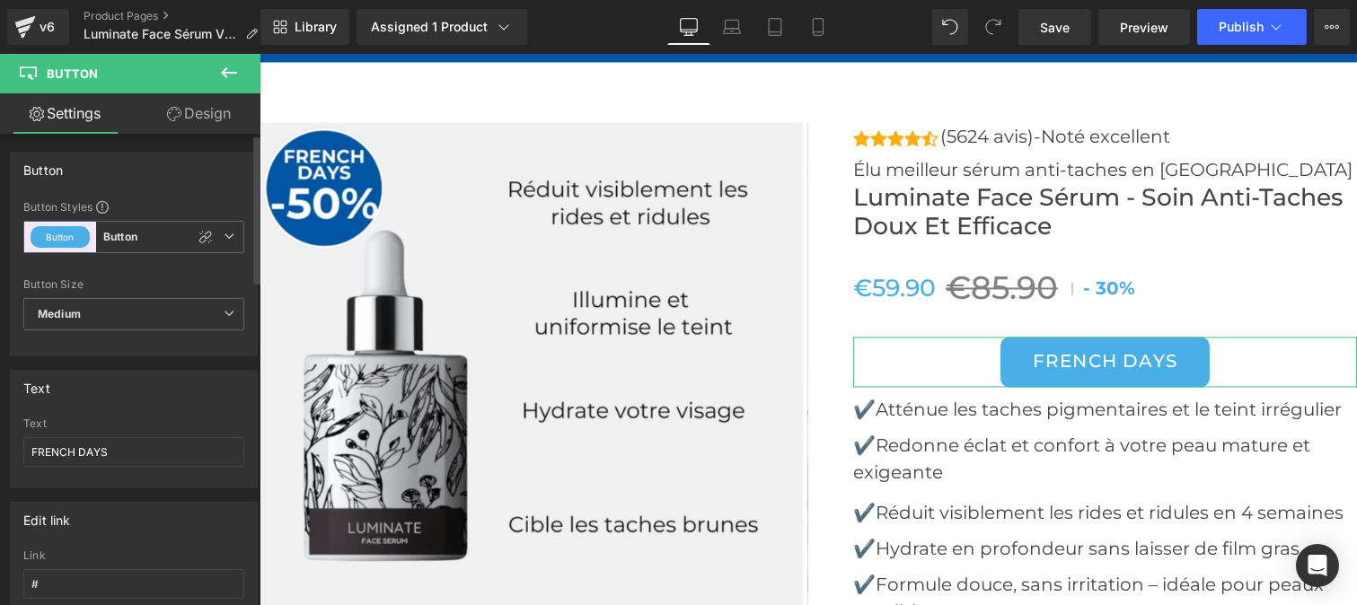
scroll to position [150, 0]
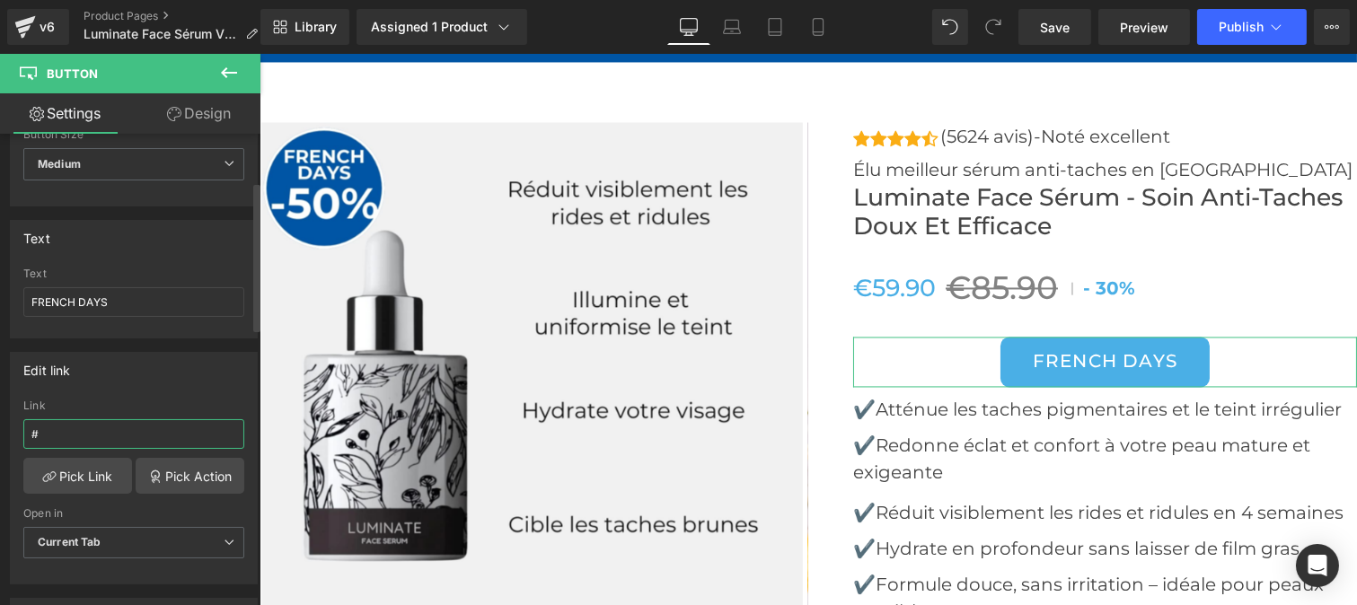
click at [43, 424] on input "#" at bounding box center [133, 434] width 221 height 30
paste input "r-1758141804825"
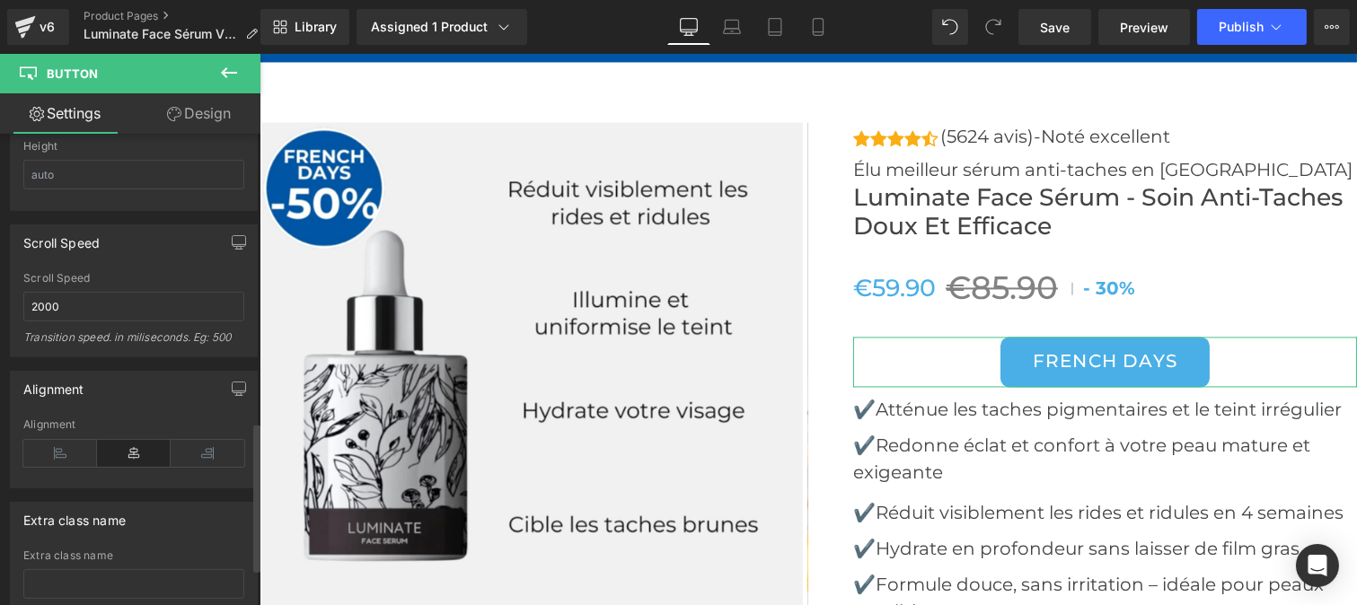
scroll to position [910, 0]
type input "#r-1758141804825"
click at [75, 436] on icon at bounding box center [60, 447] width 74 height 27
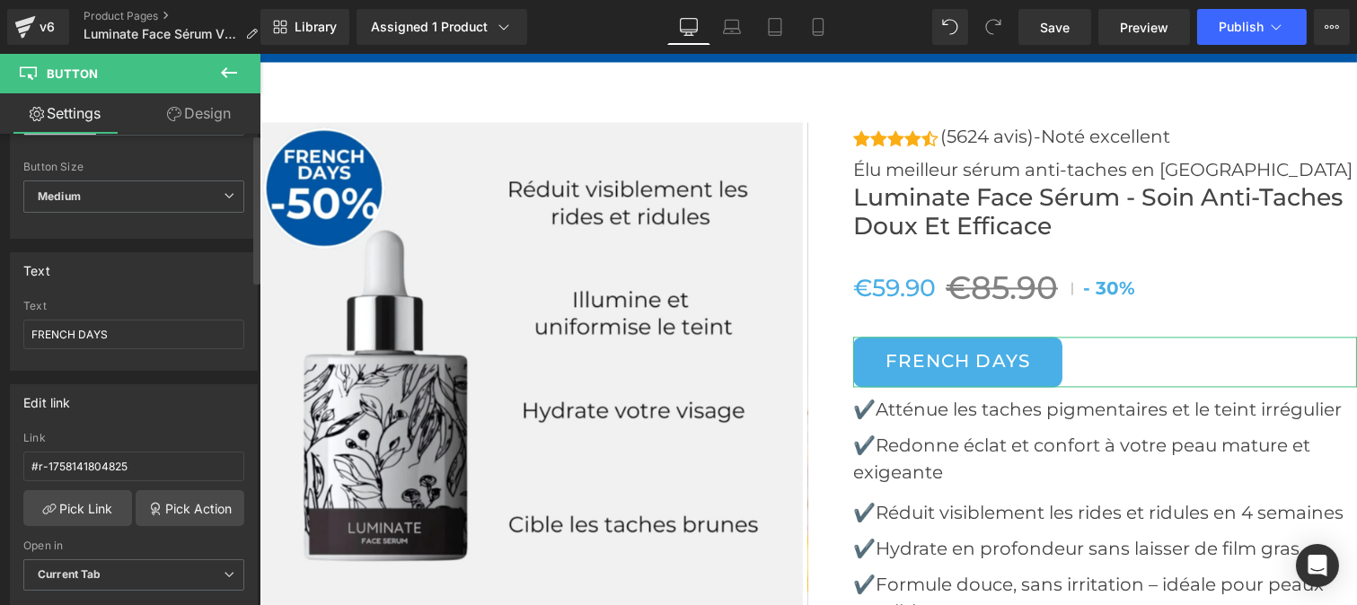
scroll to position [0, 0]
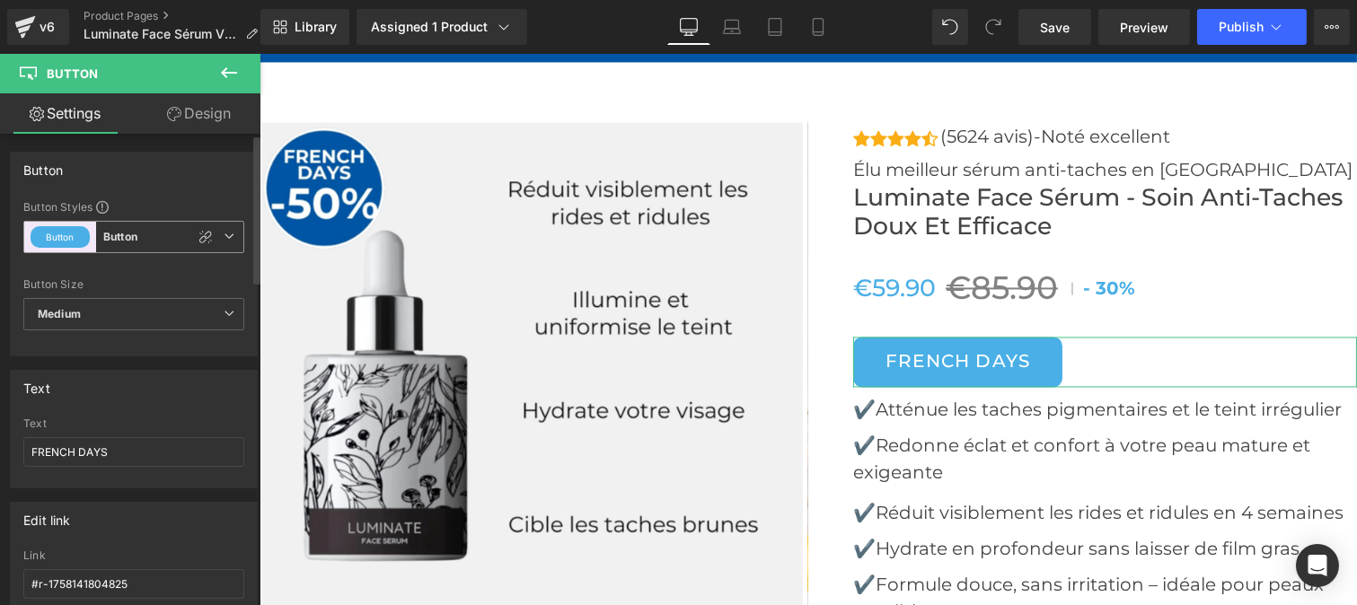
click at [70, 231] on button "Button" at bounding box center [60, 237] width 59 height 22
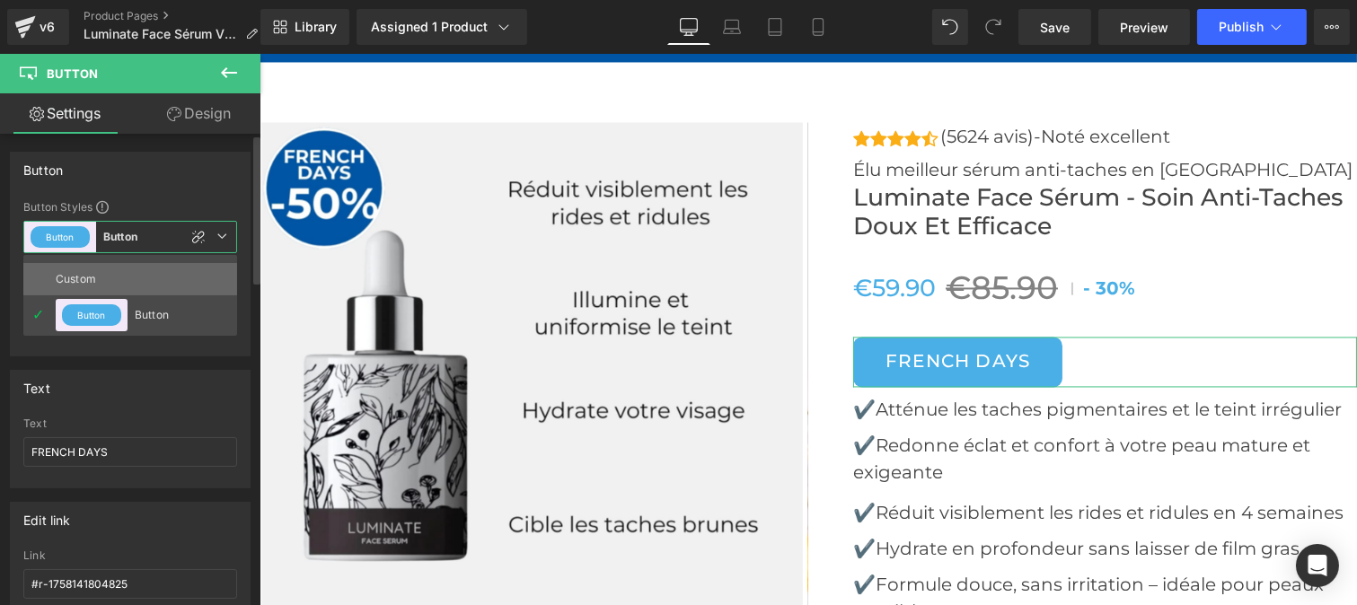
click at [87, 273] on div "Custom" at bounding box center [91, 279] width 70 height 32
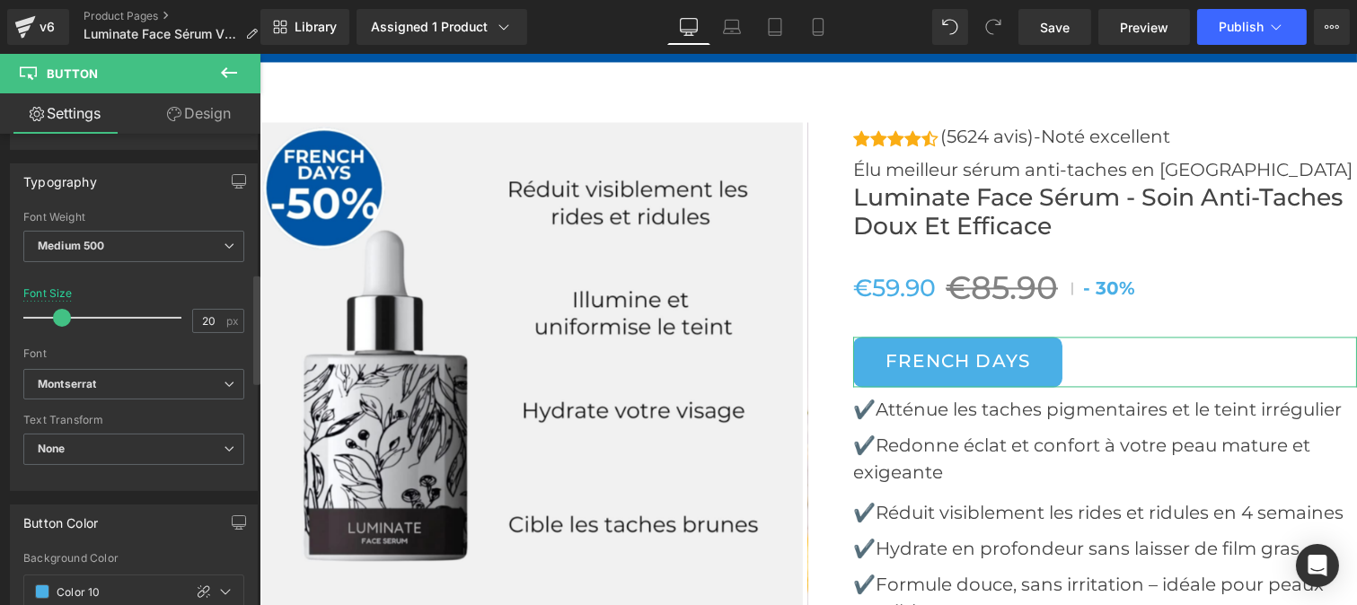
scroll to position [604, 0]
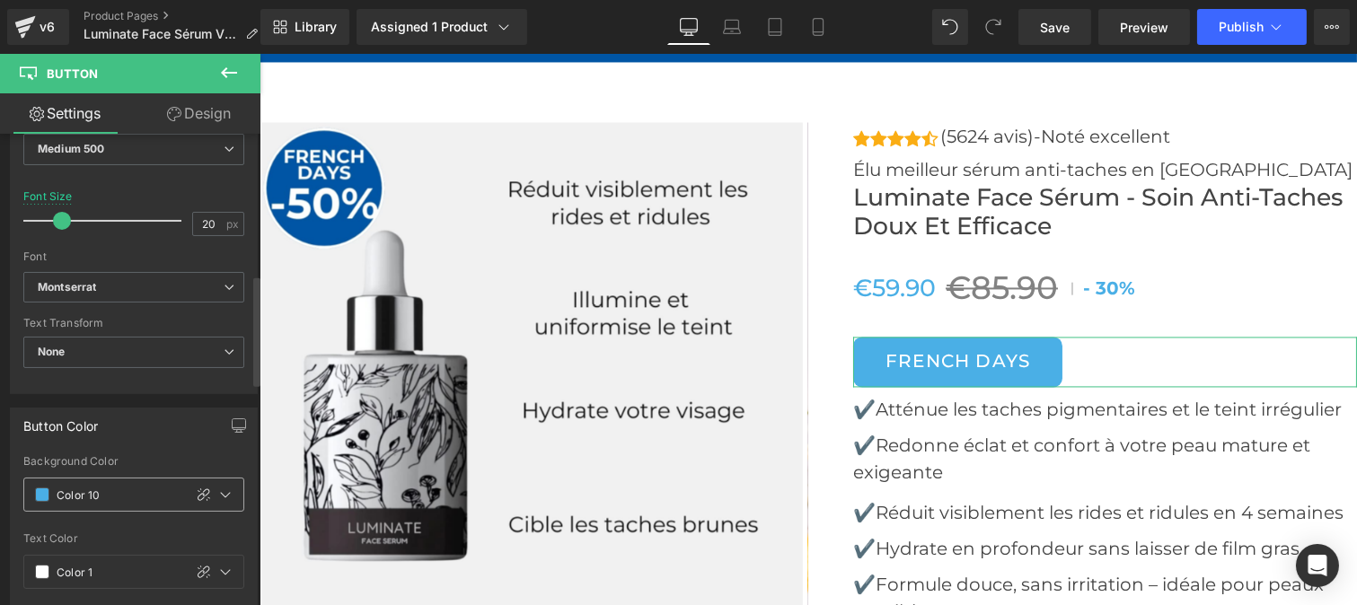
click at [114, 491] on input "text" at bounding box center [116, 495] width 118 height 20
paste input "#0055A4"
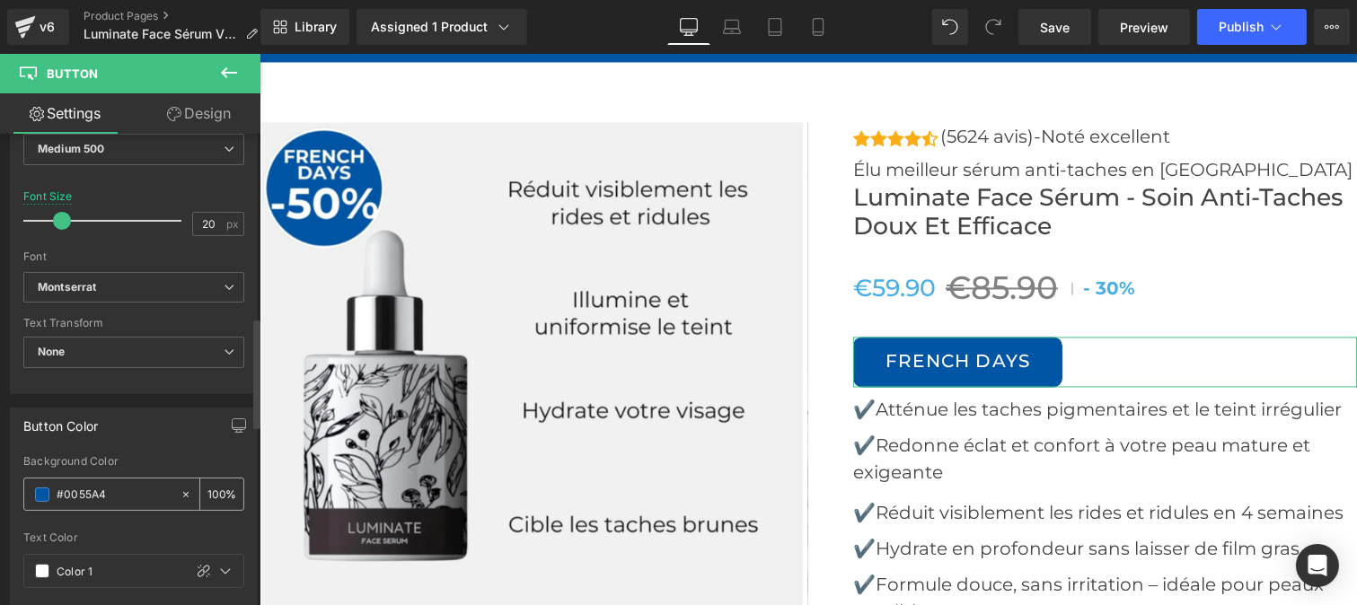
scroll to position [872, 0]
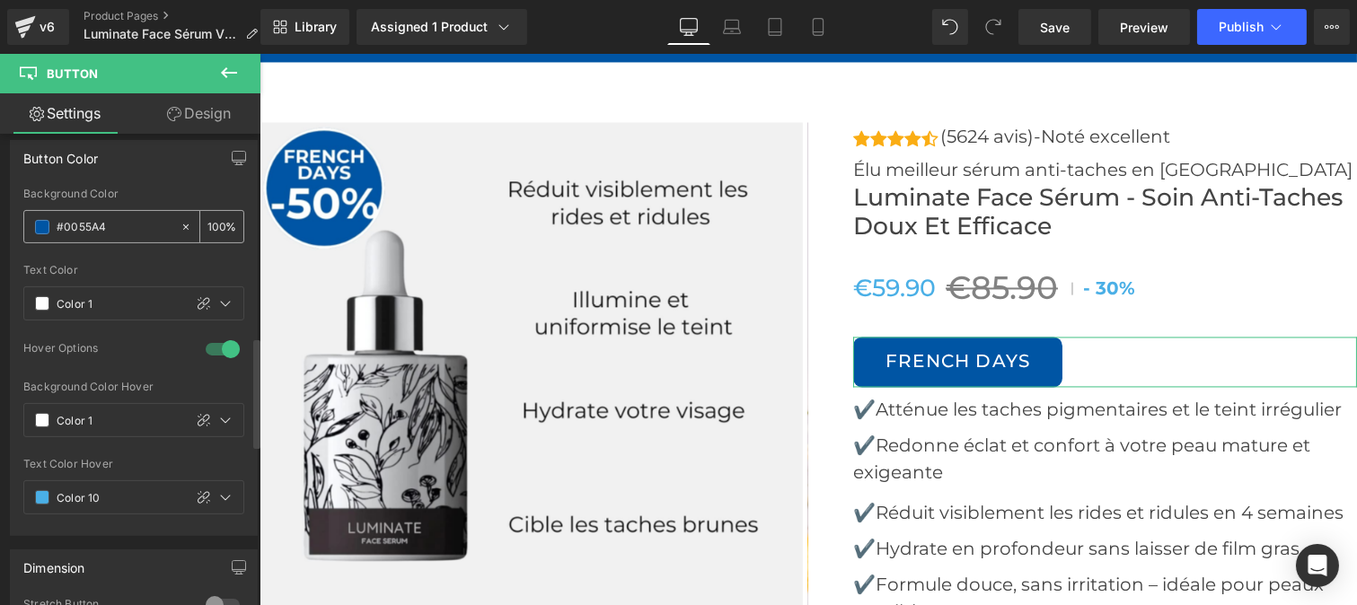
type input "#0055A4"
click at [114, 491] on input "text" at bounding box center [116, 498] width 118 height 20
paste input "#0055A4"
type input "#0055A4"
click at [187, 120] on link "Design" at bounding box center [199, 113] width 130 height 40
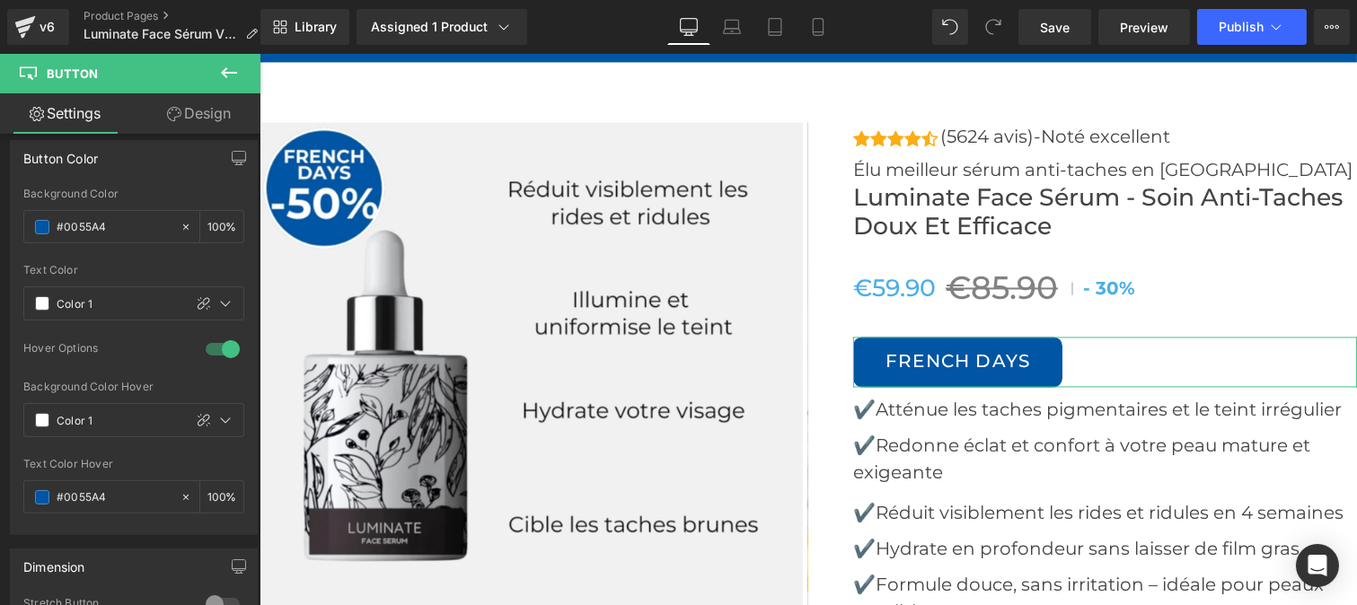
click at [0, 0] on div "Spacing" at bounding box center [0, 0] width 0 height 0
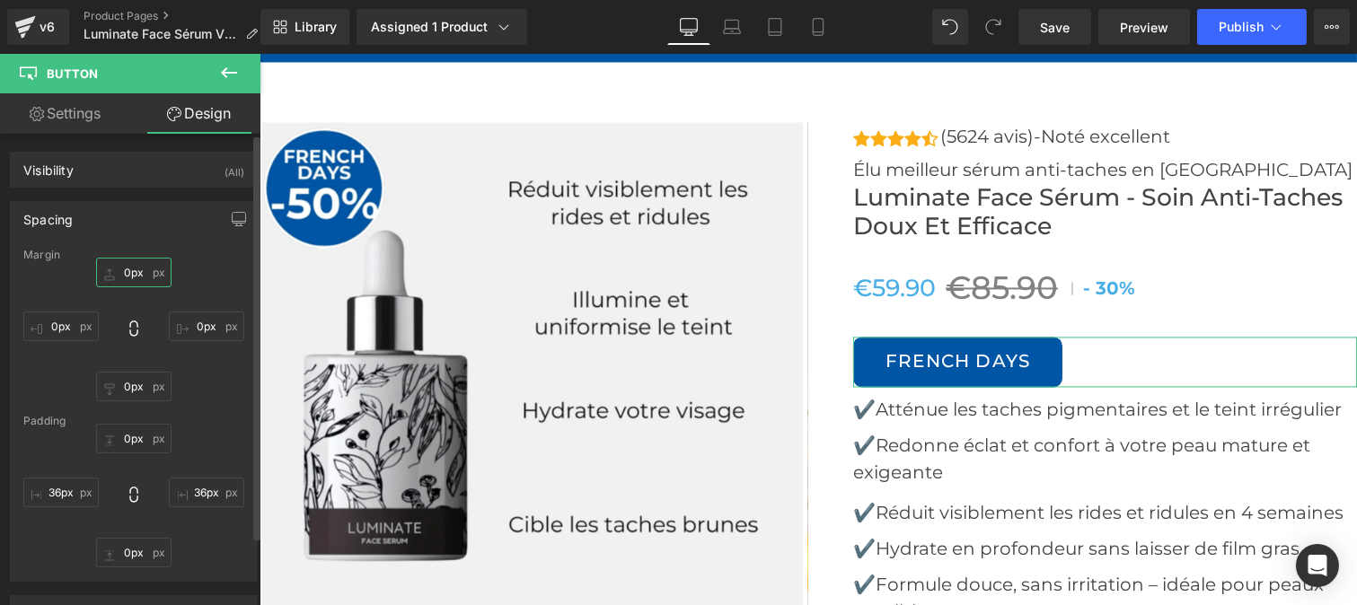
type textarea "0"
click at [133, 272] on input "0px" at bounding box center [133, 273] width 75 height 30
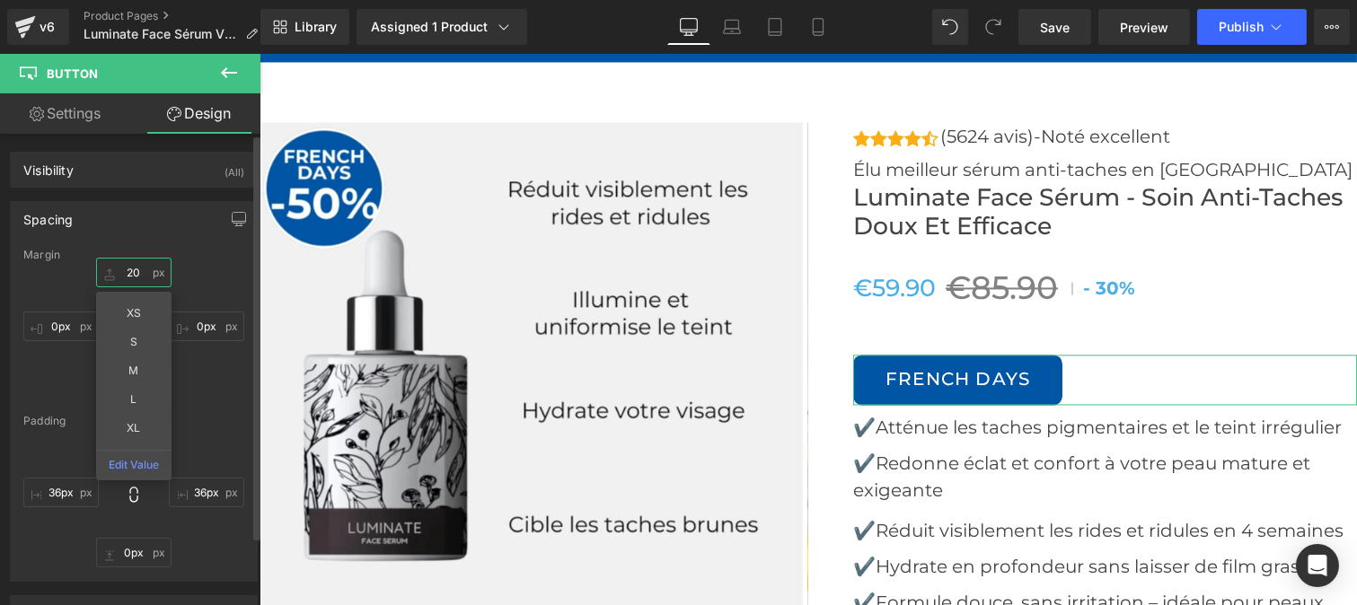
type input "20"
click at [196, 418] on div "Padding" at bounding box center [133, 421] width 221 height 13
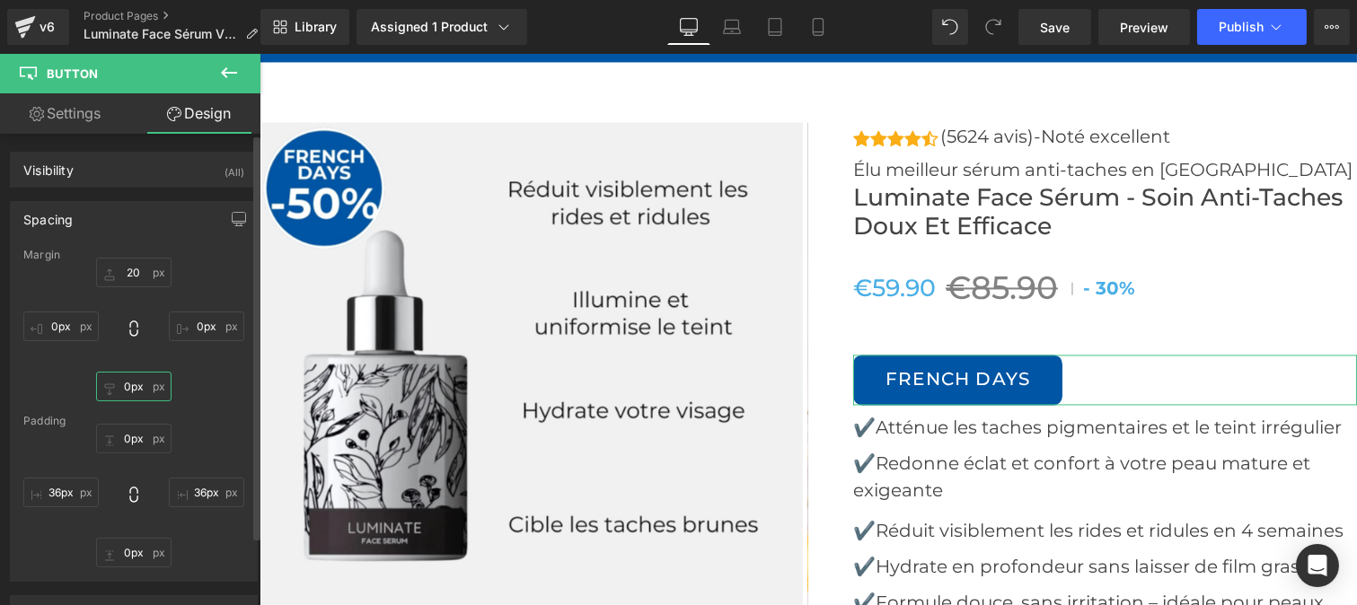
click at [131, 391] on input "0px" at bounding box center [133, 387] width 75 height 30
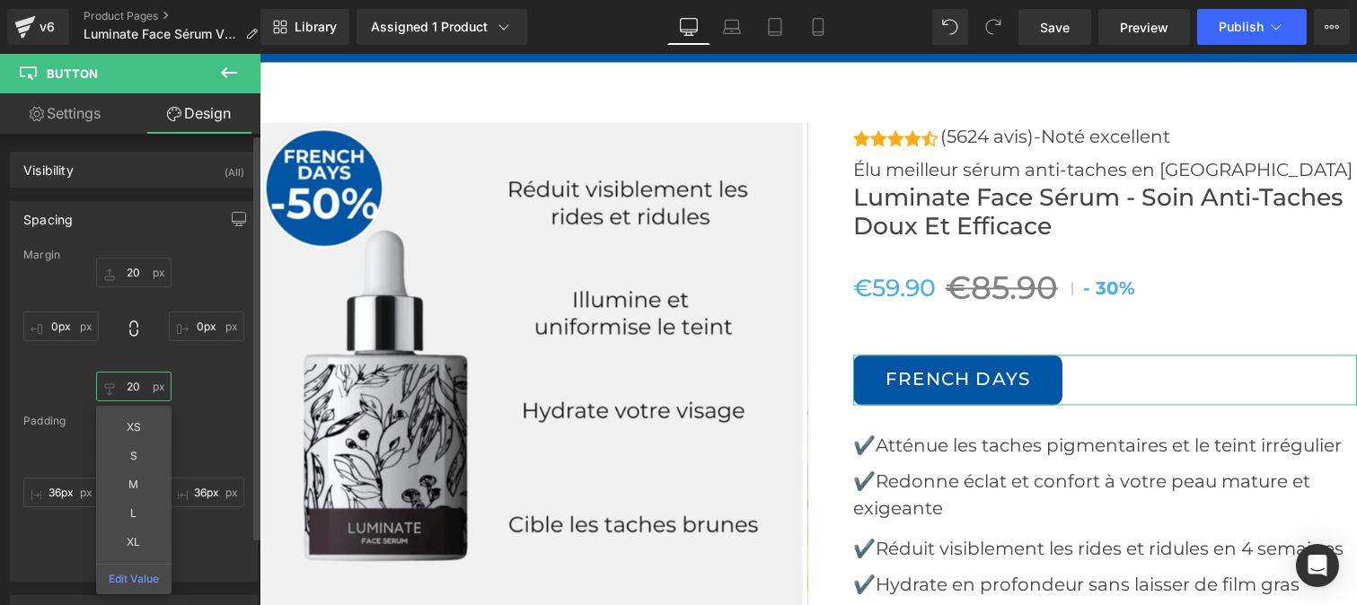
type input "20"
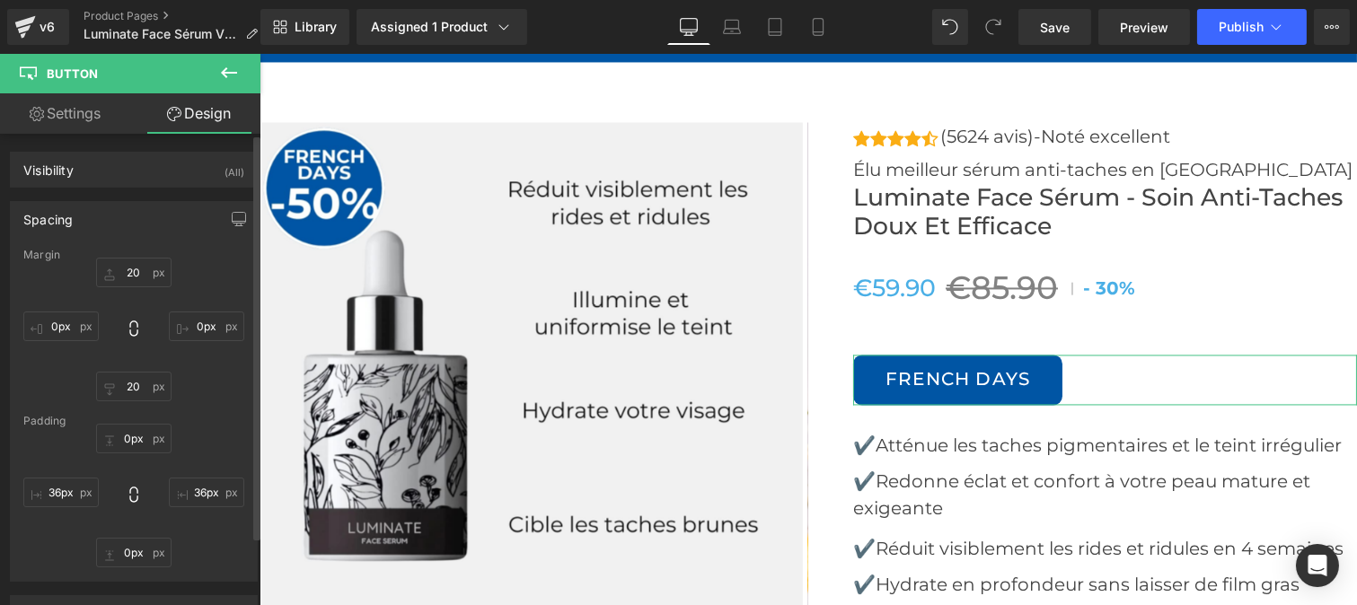
click at [187, 414] on div "Margin 20 0px 20 0px Padding 0px 36px 0px 36px" at bounding box center [134, 415] width 246 height 332
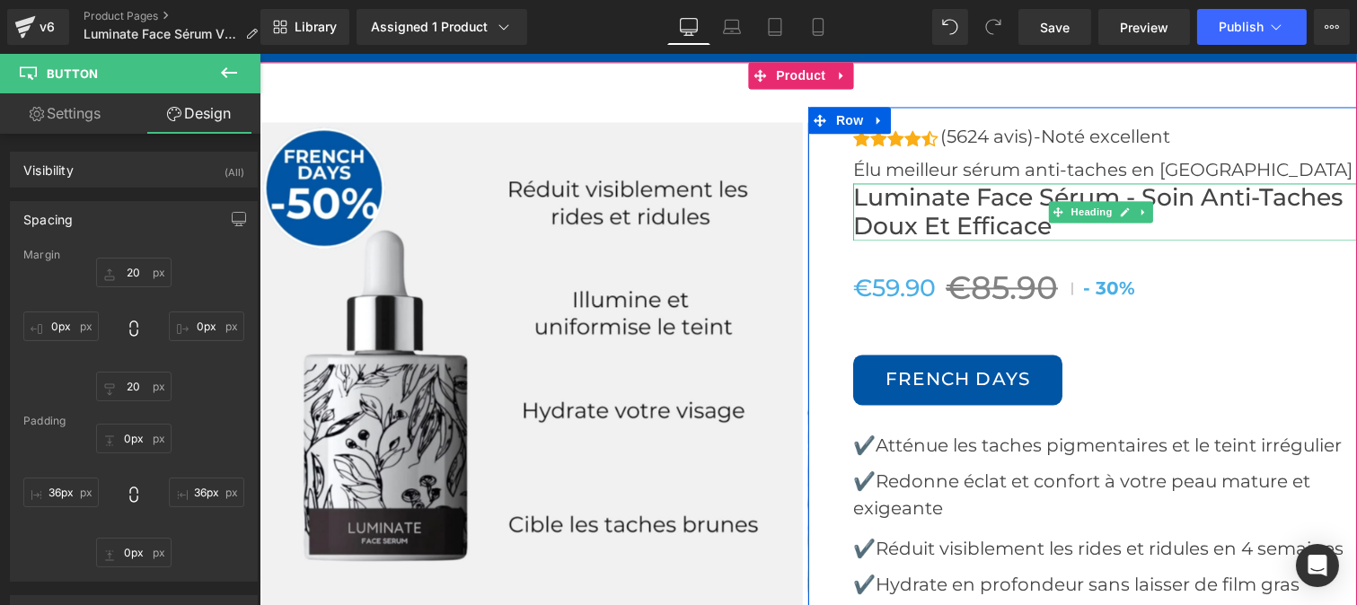
click at [890, 241] on h1 "Luminate Face Sérum - soin Anti-Taches Doux et Efficace" at bounding box center [1104, 211] width 504 height 57
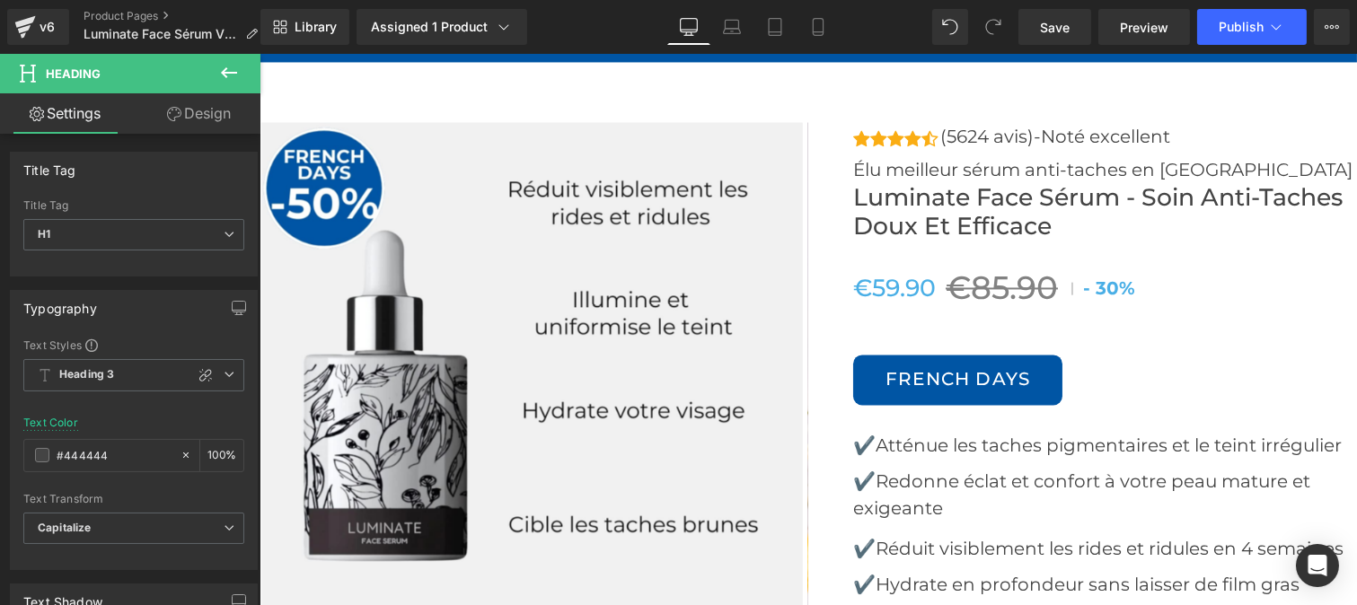
click at [194, 119] on link "Design" at bounding box center [199, 113] width 130 height 40
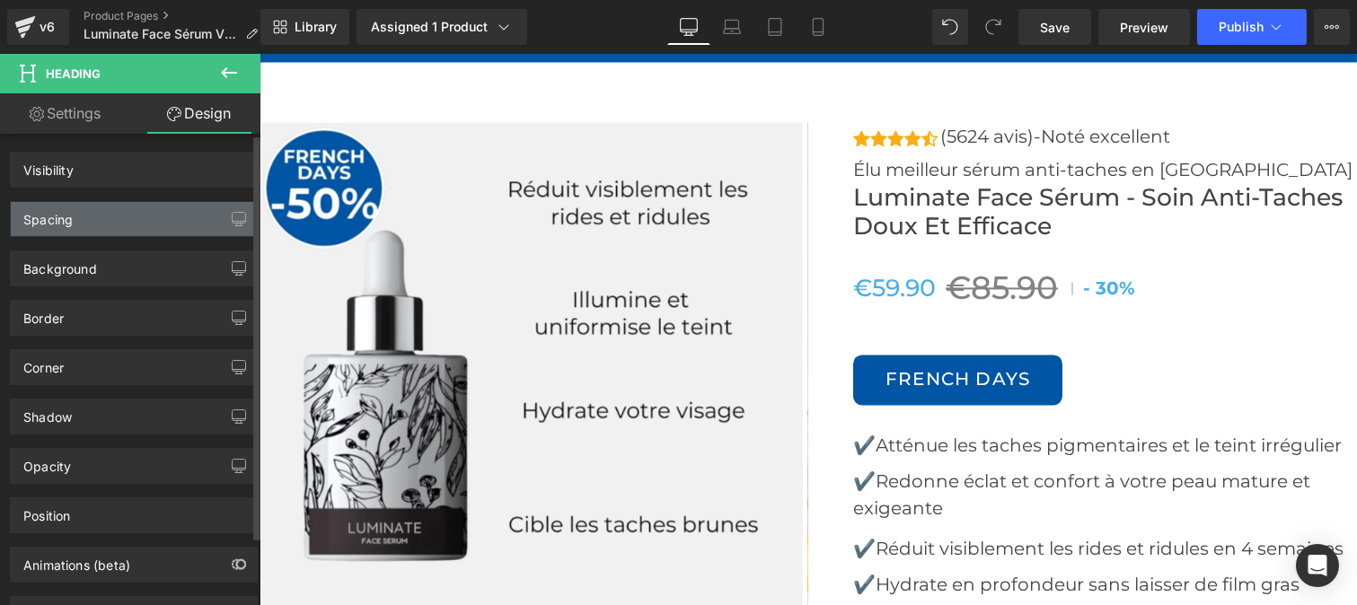
click at [103, 220] on div "Spacing" at bounding box center [134, 219] width 246 height 34
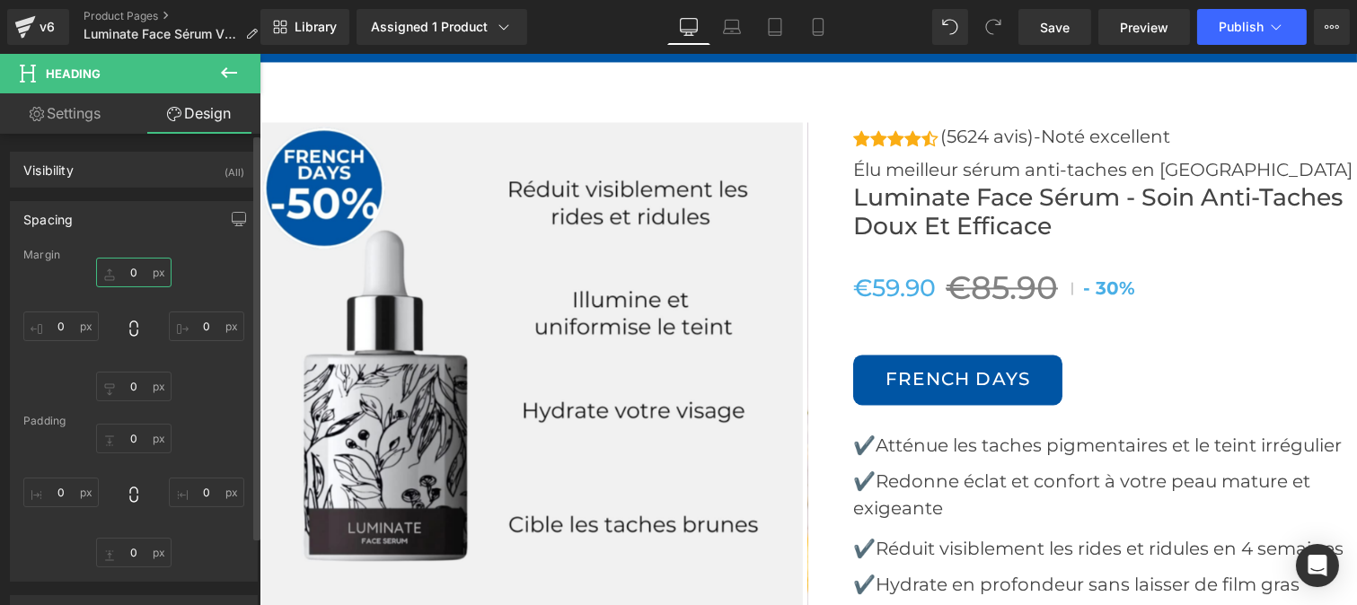
click at [138, 265] on input "text" at bounding box center [133, 273] width 75 height 30
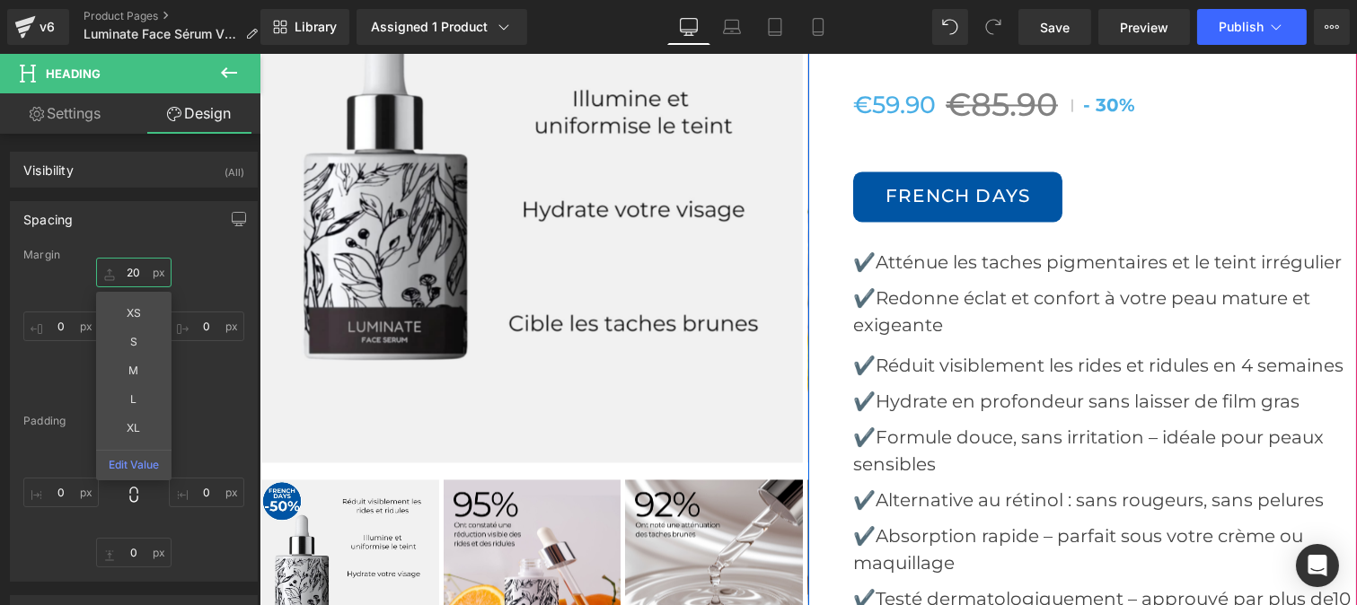
scroll to position [6768, 0]
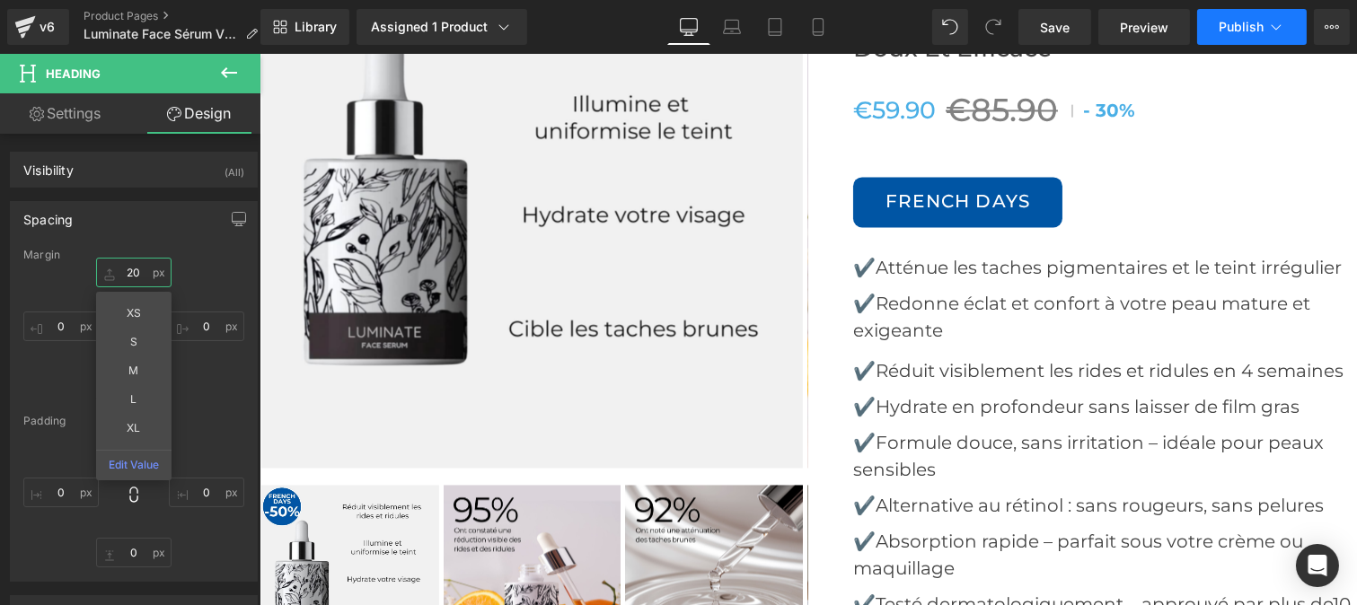
type input "20"
click at [1249, 30] on span "Publish" at bounding box center [1240, 27] width 45 height 14
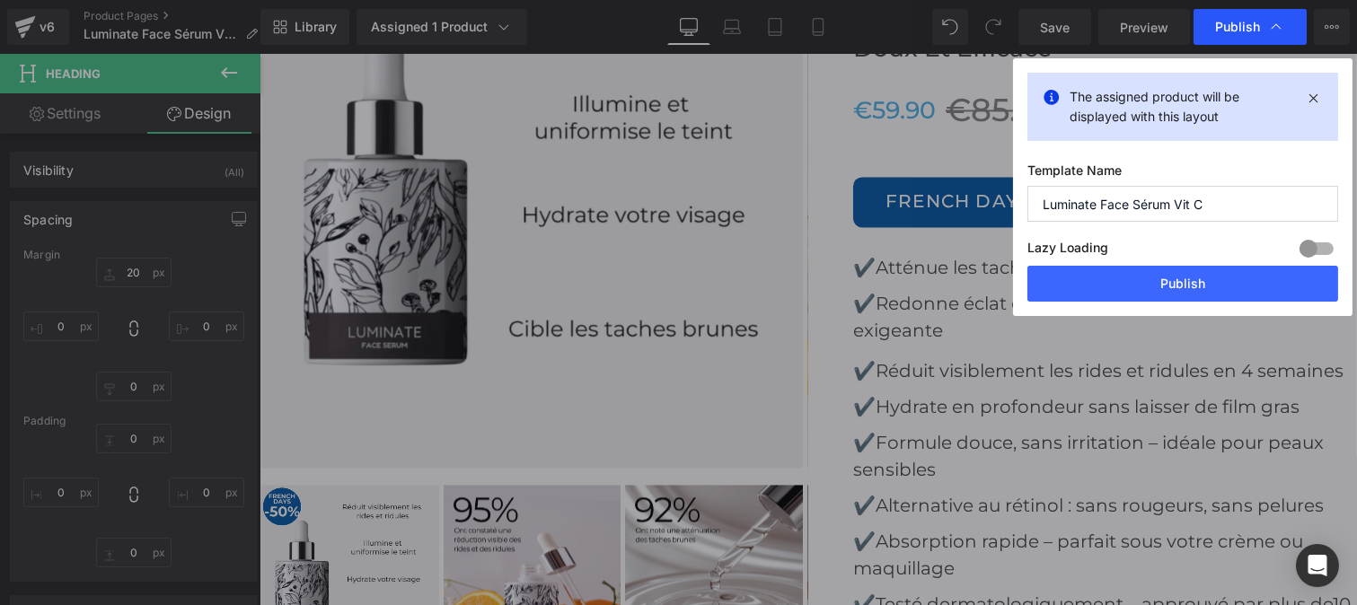
click at [1246, 22] on span "Publish" at bounding box center [1237, 27] width 45 height 16
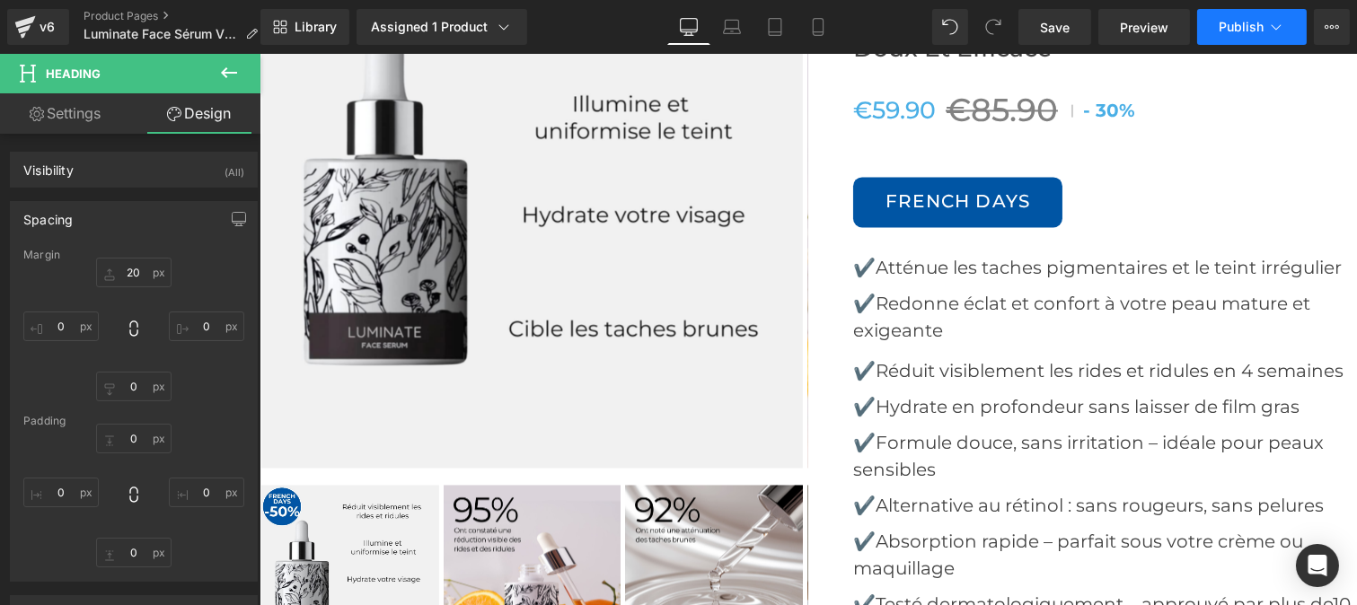
click at [1245, 21] on span "Publish" at bounding box center [1240, 27] width 45 height 14
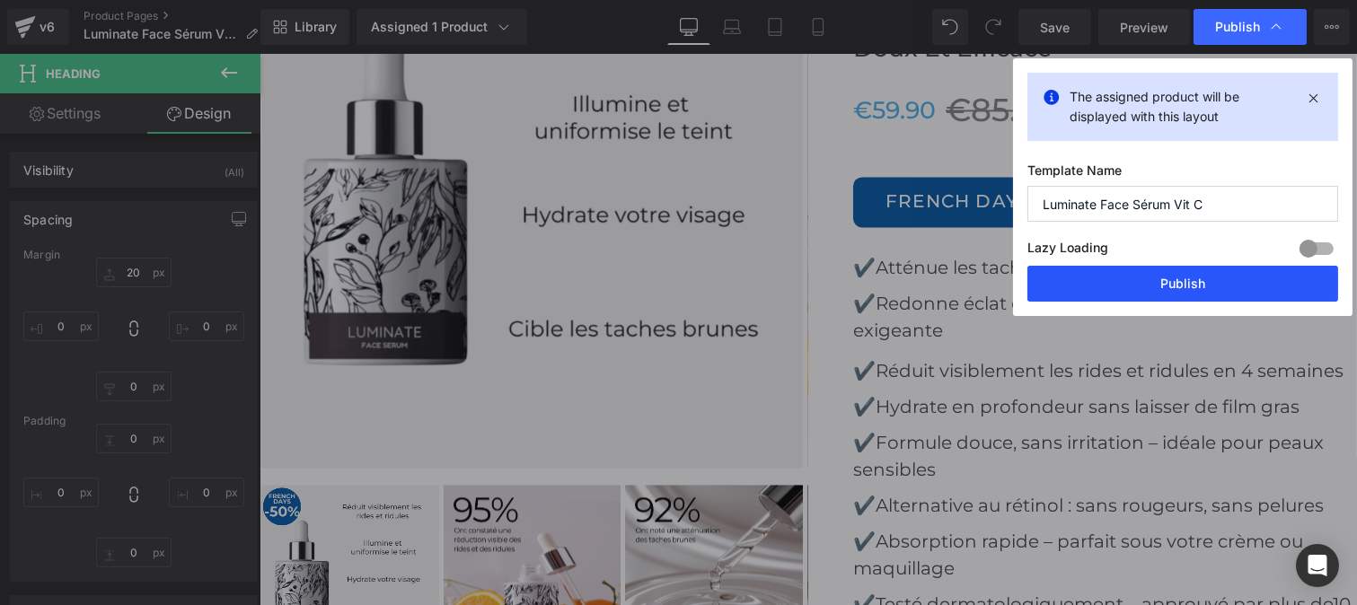
click at [1137, 280] on button "Publish" at bounding box center [1182, 284] width 311 height 36
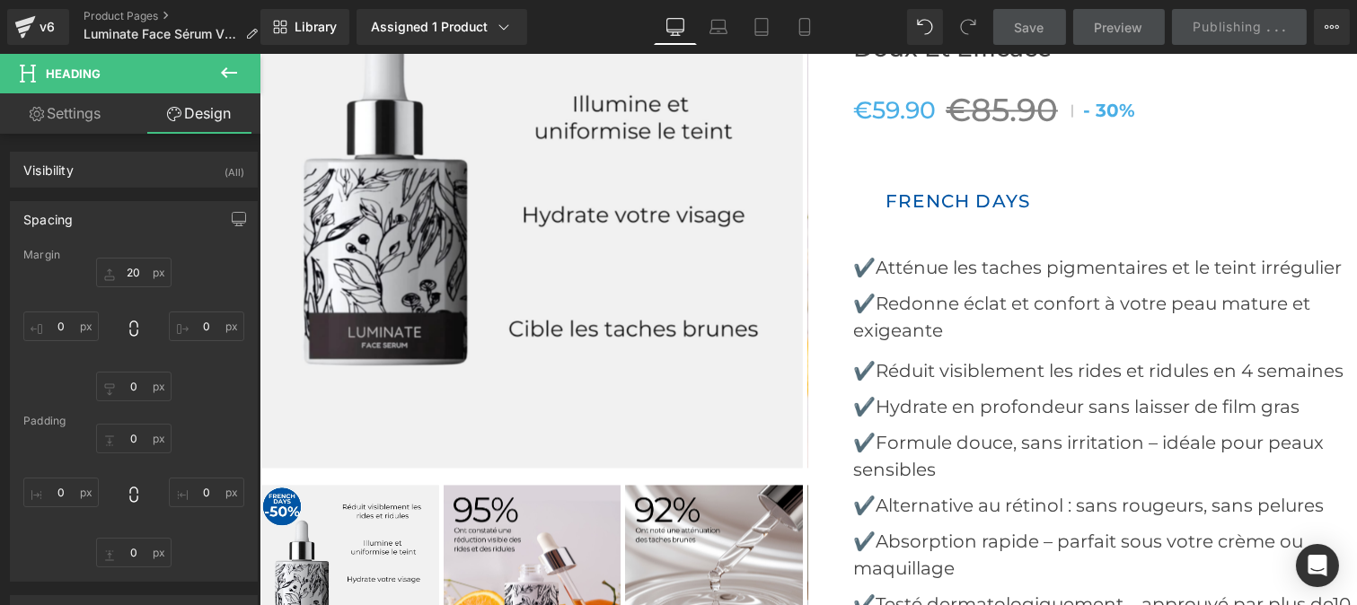
scroll to position [0, 0]
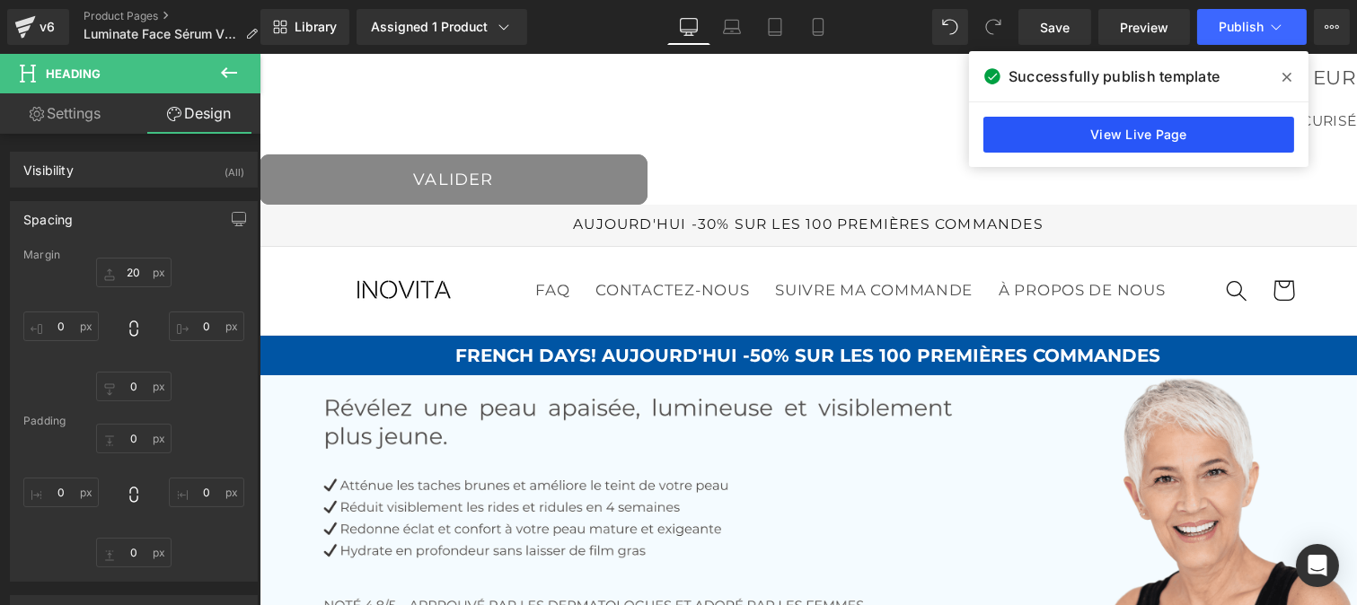
click at [1068, 135] on link "View Live Page" at bounding box center [1138, 135] width 311 height 36
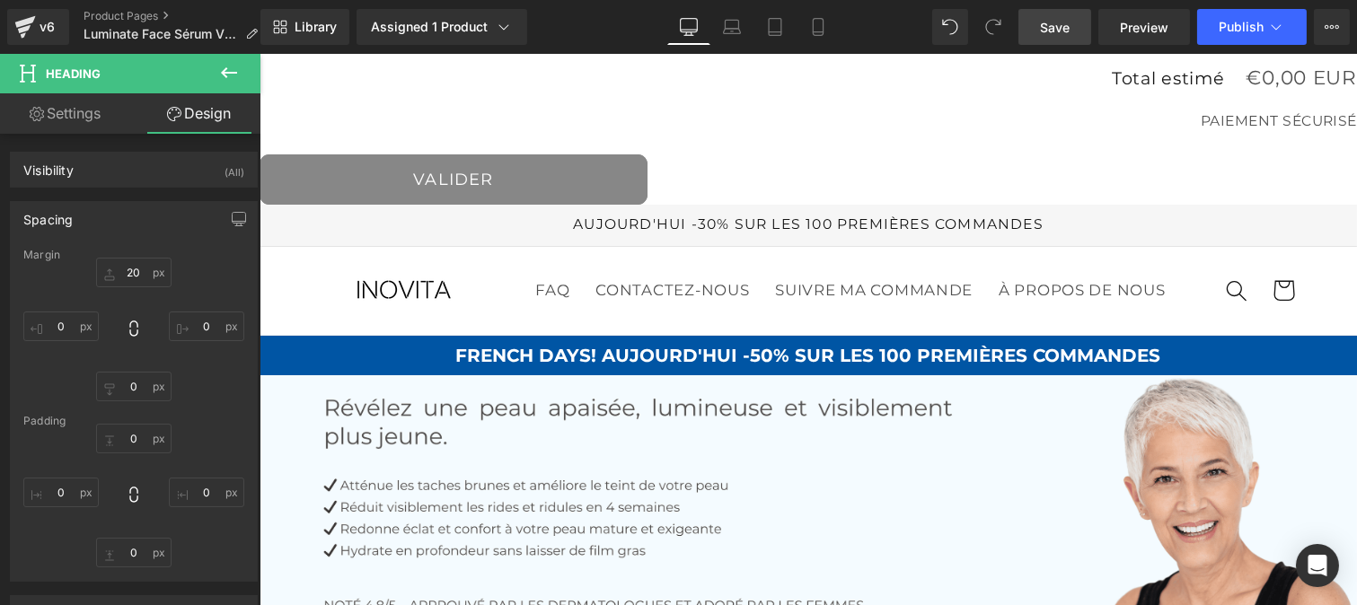
click at [1043, 31] on span "Save" at bounding box center [1055, 27] width 30 height 19
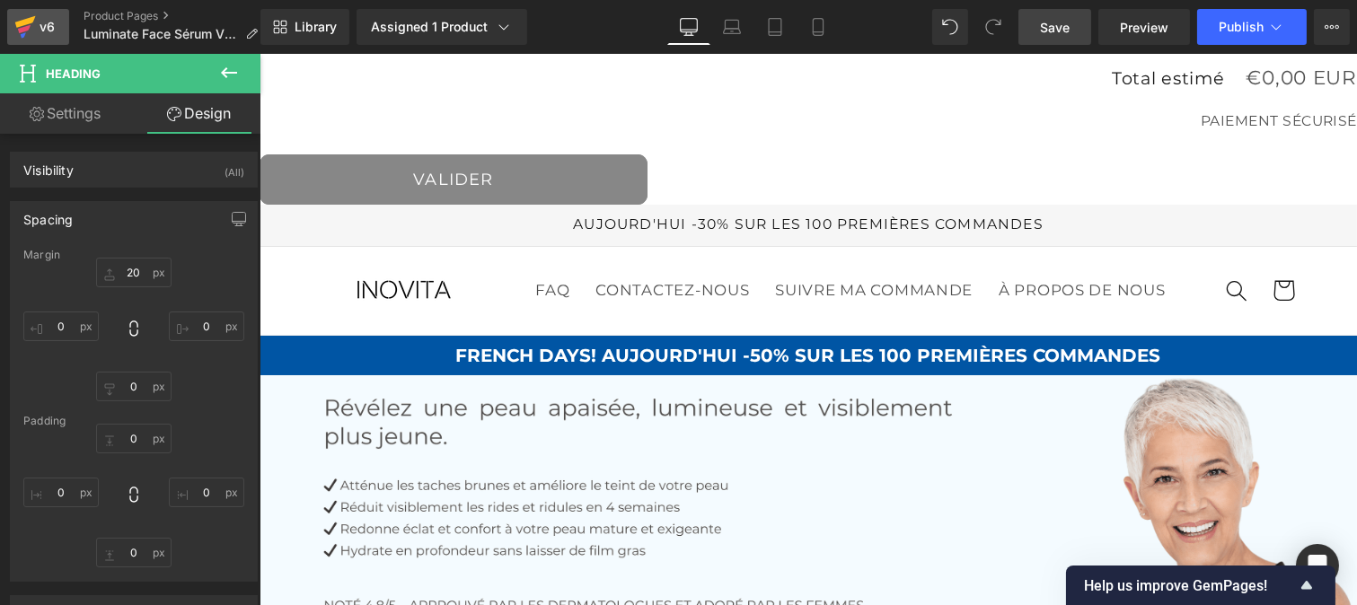
click at [29, 42] on icon at bounding box center [25, 26] width 22 height 45
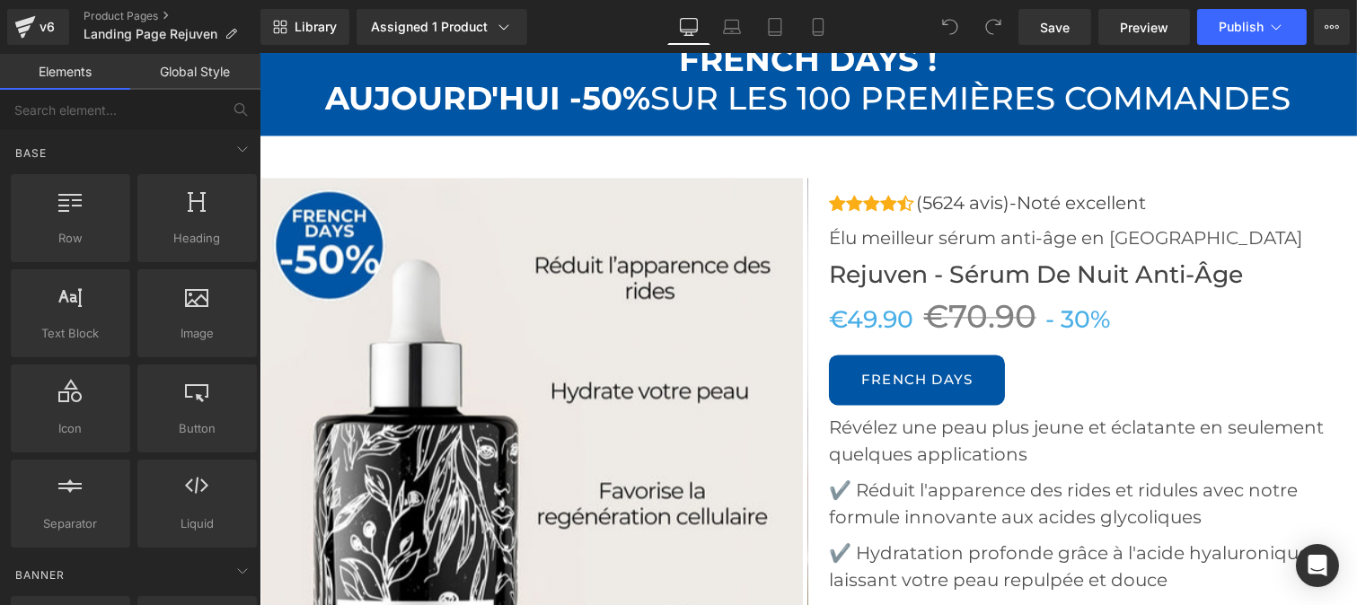
scroll to position [6928, 0]
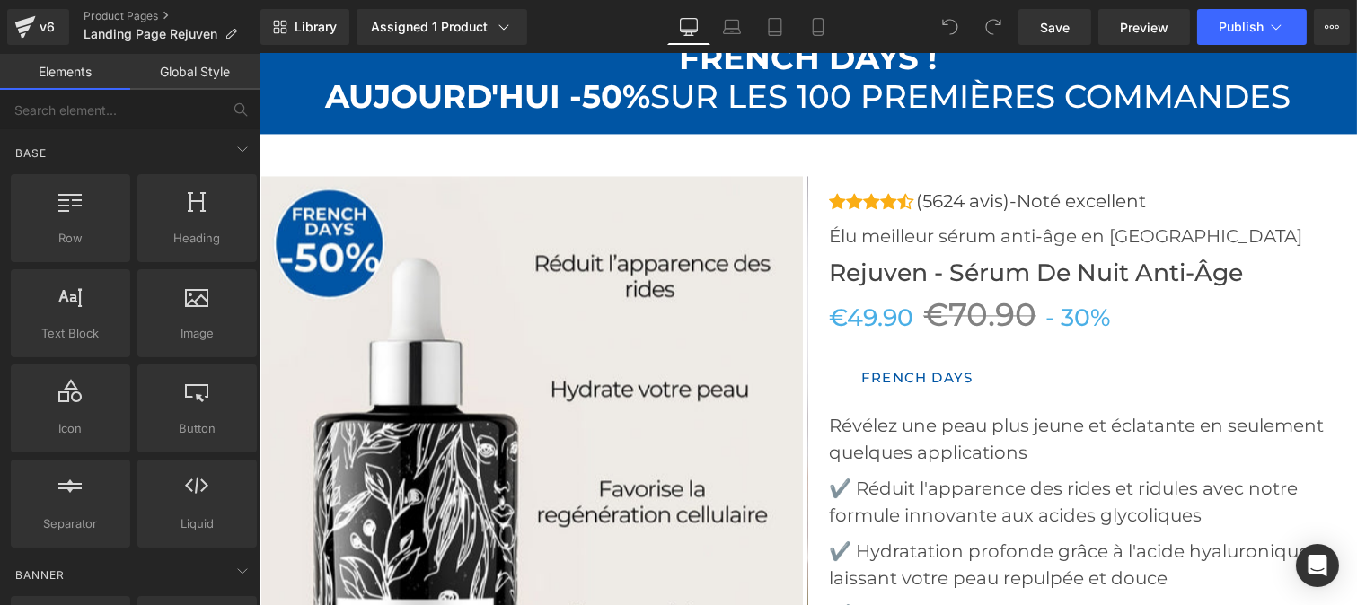
click at [874, 403] on link "FRENCH DAYS" at bounding box center [916, 378] width 176 height 50
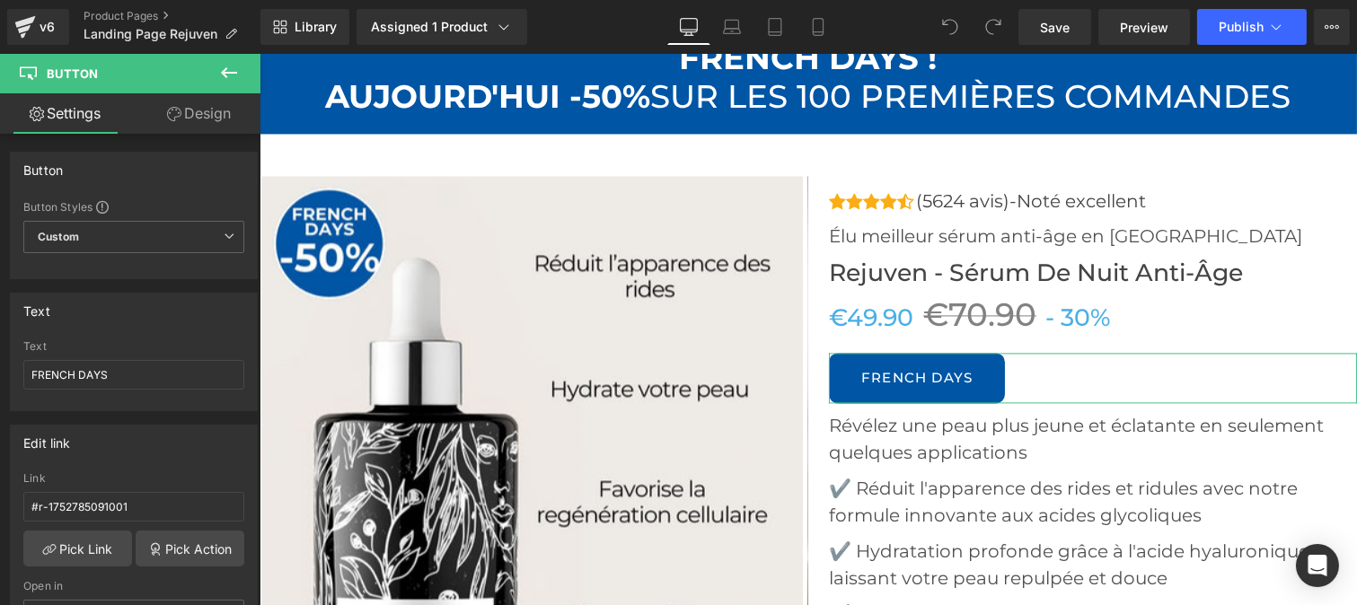
click at [182, 119] on link "Design" at bounding box center [199, 113] width 130 height 40
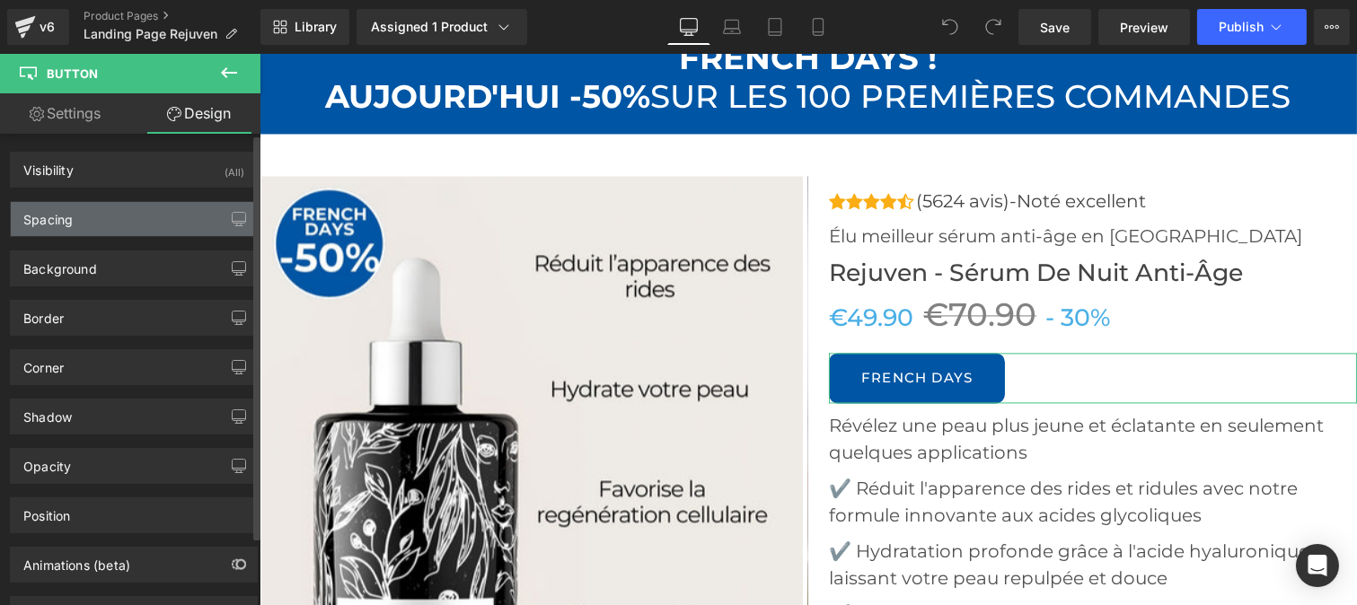
click at [61, 216] on div "Spacing" at bounding box center [47, 214] width 49 height 25
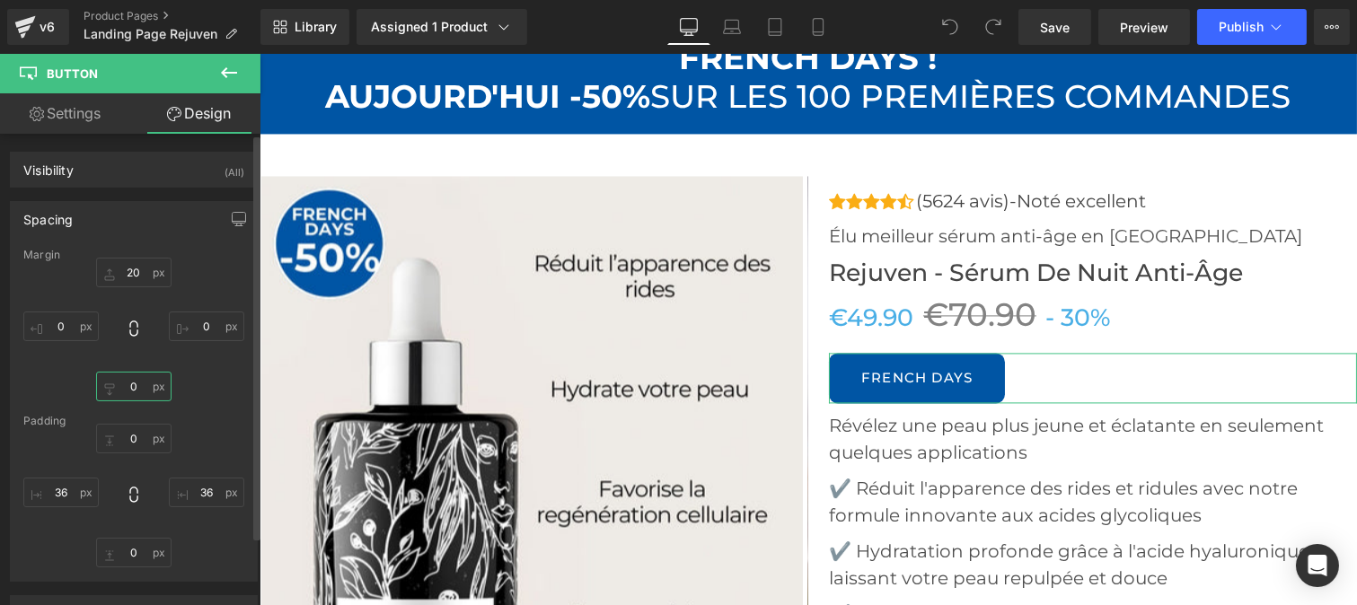
click at [136, 388] on input "text" at bounding box center [133, 387] width 75 height 30
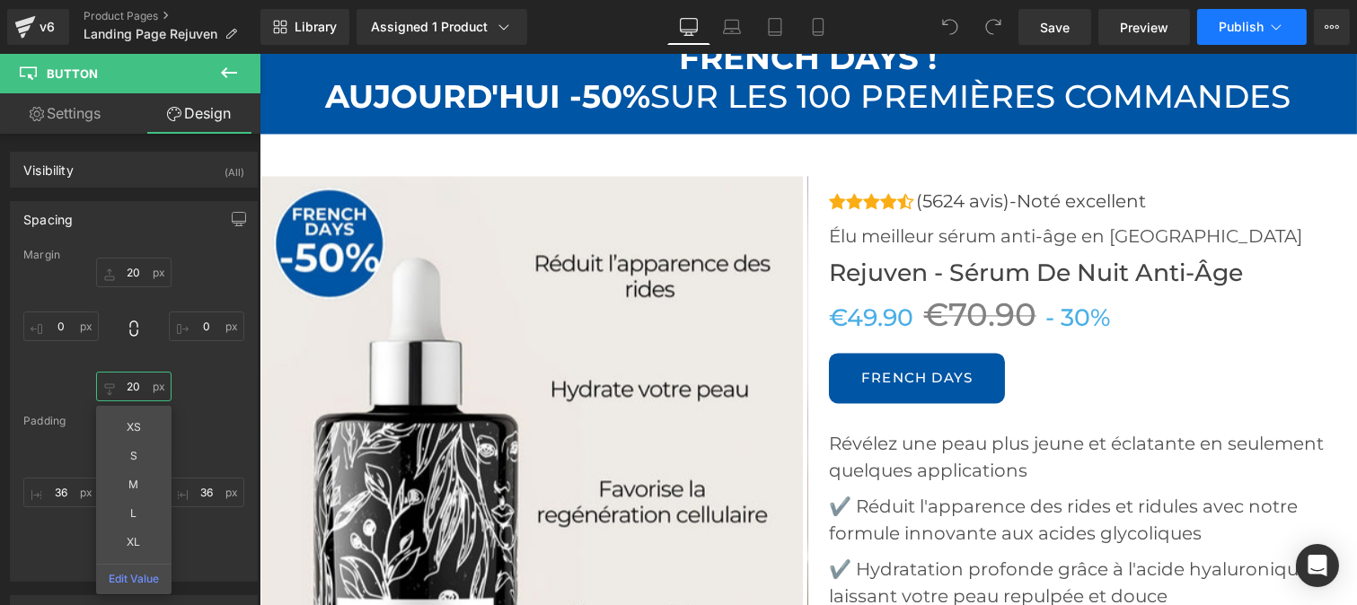
type input "20"
click at [1246, 34] on button "Publish" at bounding box center [1252, 27] width 110 height 36
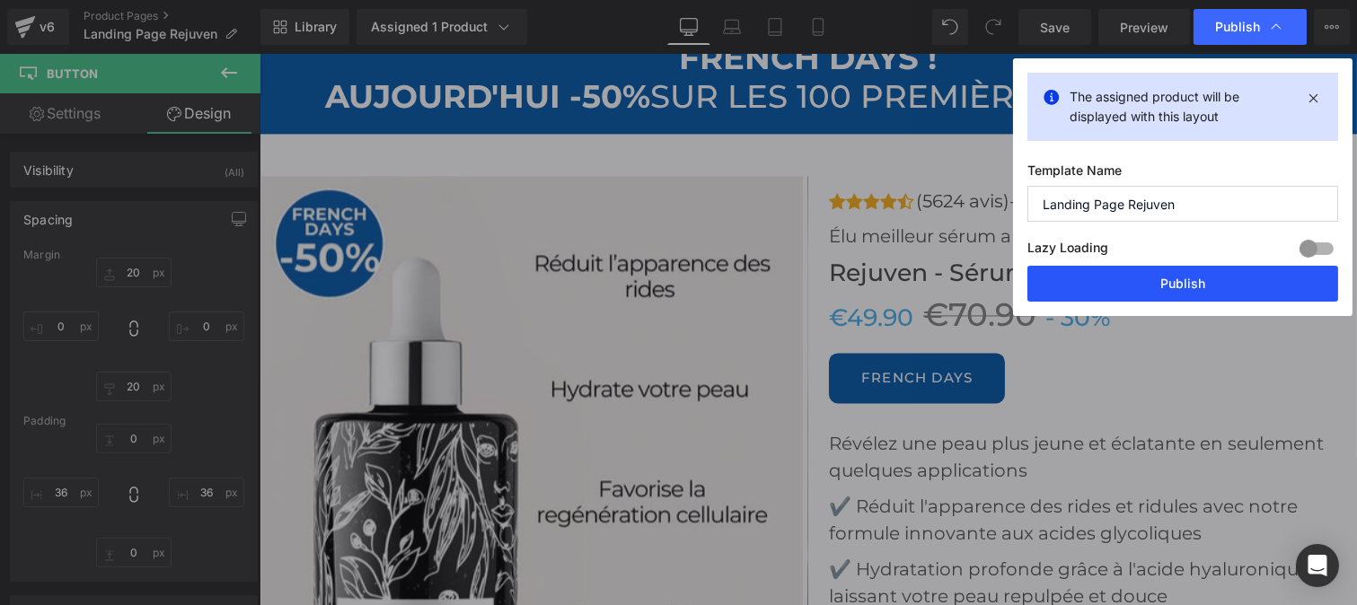
click at [1150, 289] on button "Publish" at bounding box center [1182, 284] width 311 height 36
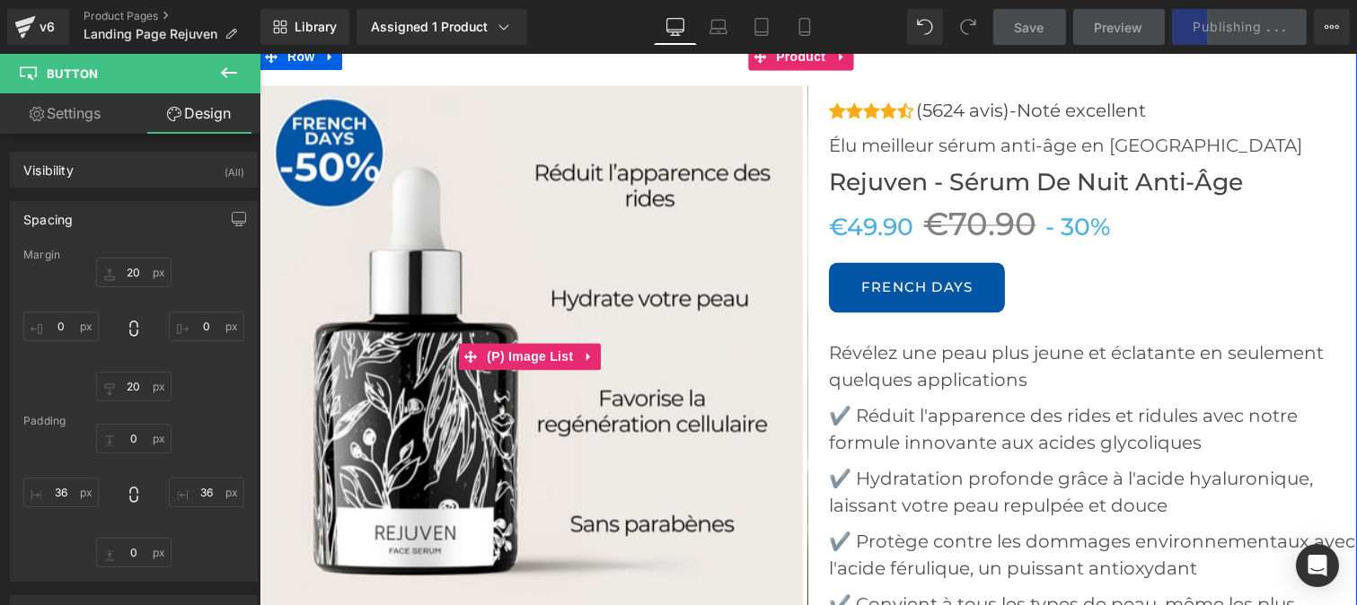
scroll to position [7018, 0]
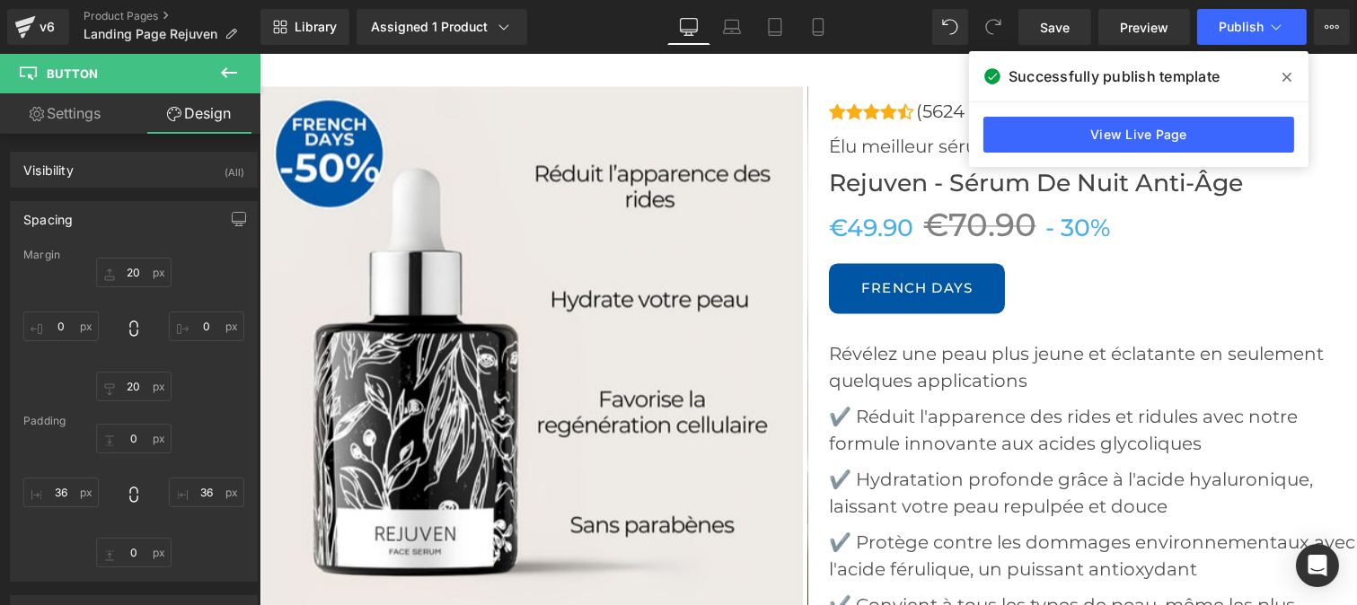
click at [1235, 46] on div "Library Assigned 1 Product Product Preview Rejuven - Sérum de Nuit Anti-Âge Man…" at bounding box center [808, 27] width 1096 height 54
click at [1225, 27] on span "Publish" at bounding box center [1240, 27] width 45 height 14
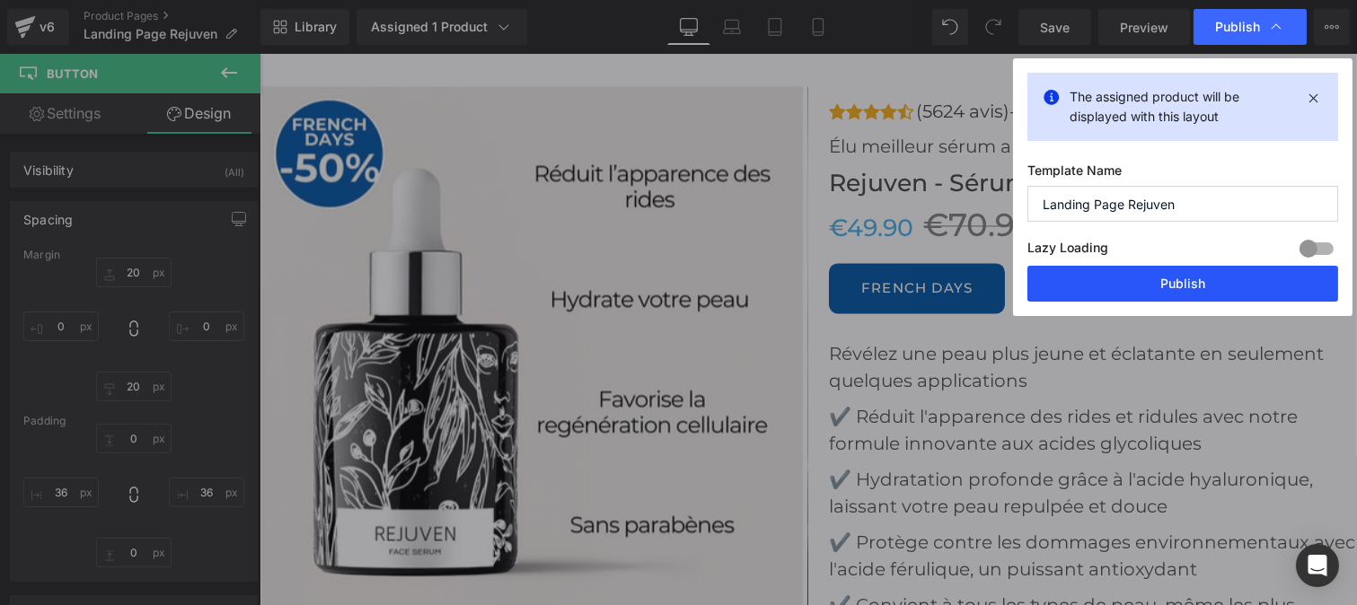
click at [1153, 279] on button "Publish" at bounding box center [1182, 284] width 311 height 36
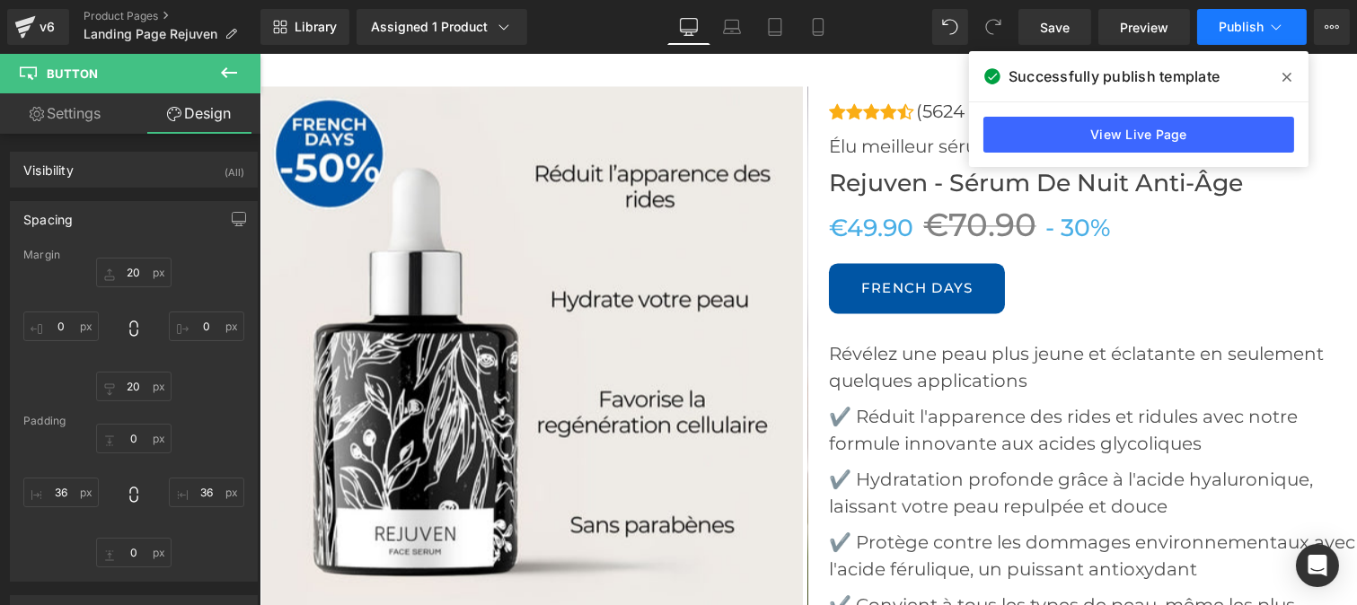
click at [1232, 32] on span "Publish" at bounding box center [1240, 27] width 45 height 14
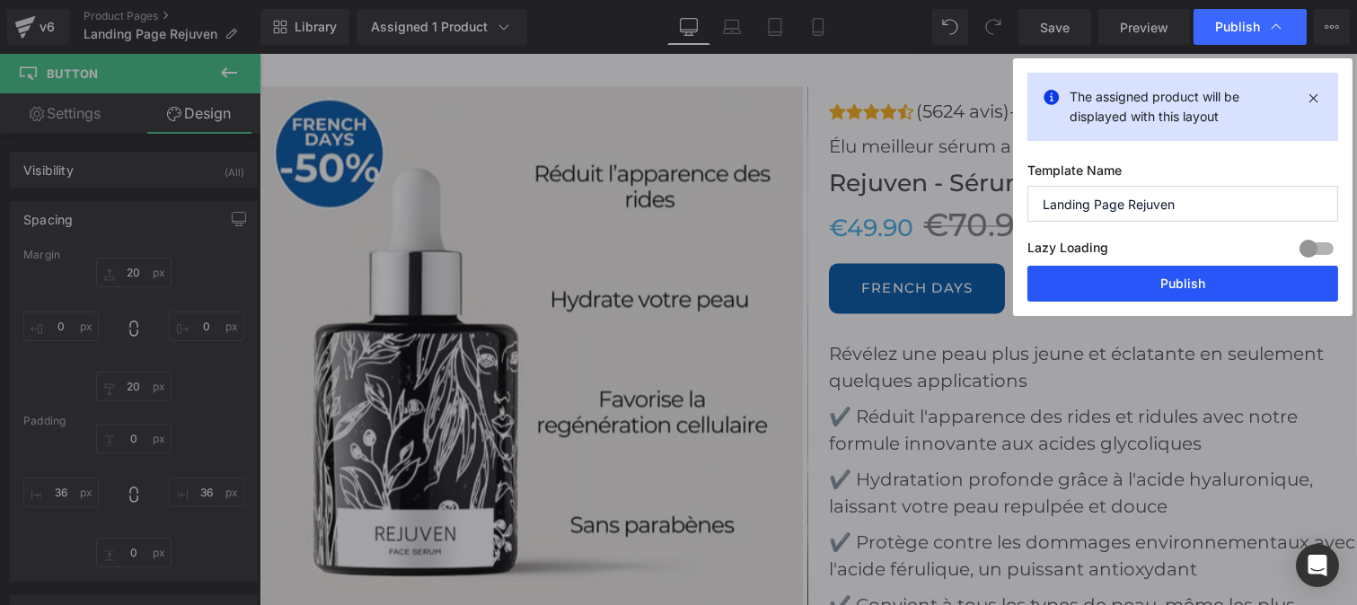
click at [1147, 287] on button "Publish" at bounding box center [1182, 284] width 311 height 36
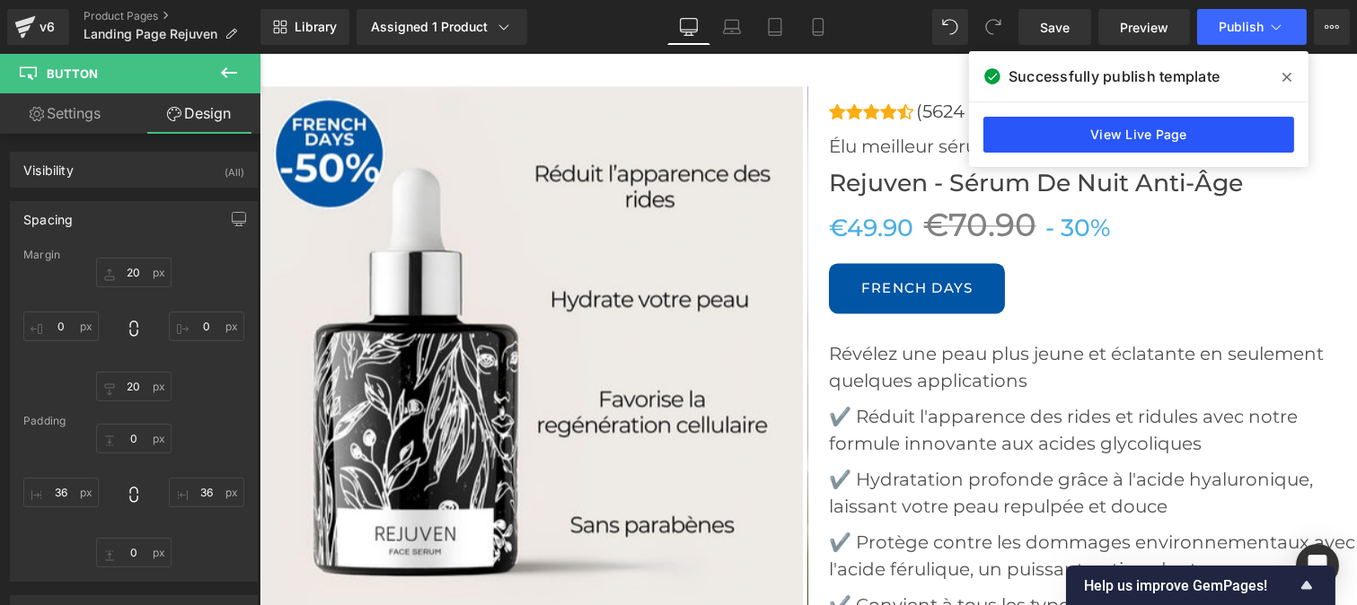
click at [1087, 135] on link "View Live Page" at bounding box center [1138, 135] width 311 height 36
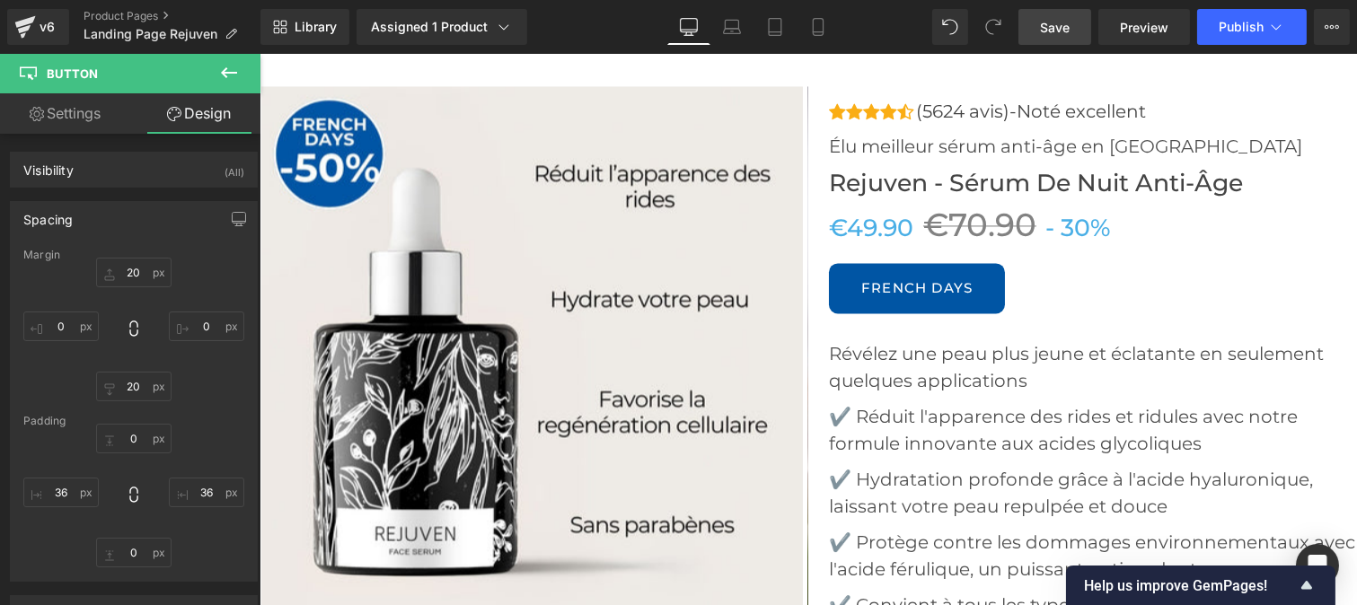
click at [1051, 28] on span "Save" at bounding box center [1055, 27] width 30 height 19
click at [36, 27] on div "v6" at bounding box center [47, 26] width 22 height 23
